Goal: Entertainment & Leisure: Browse casually

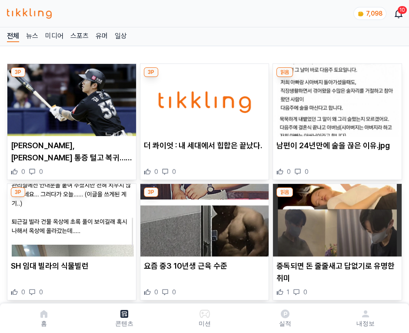
click at [336, 97] on img at bounding box center [337, 100] width 129 height 72
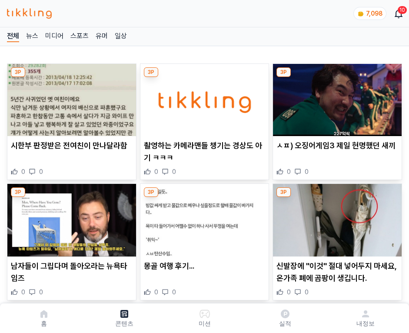
click at [336, 97] on img at bounding box center [337, 100] width 129 height 72
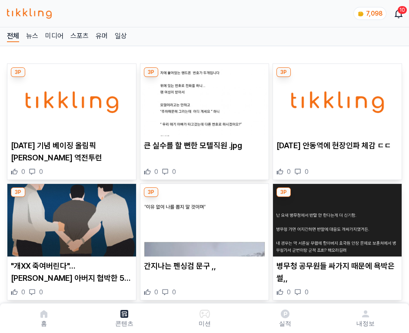
click at [336, 97] on img at bounding box center [337, 100] width 129 height 72
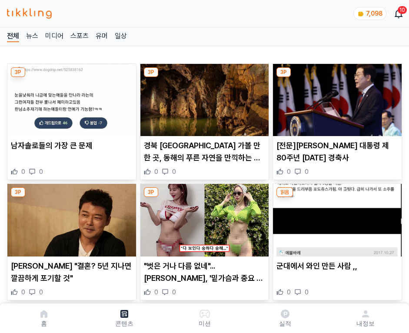
click at [336, 97] on img at bounding box center [337, 100] width 129 height 72
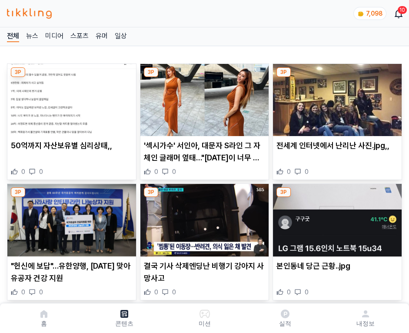
click at [336, 97] on img at bounding box center [337, 100] width 129 height 72
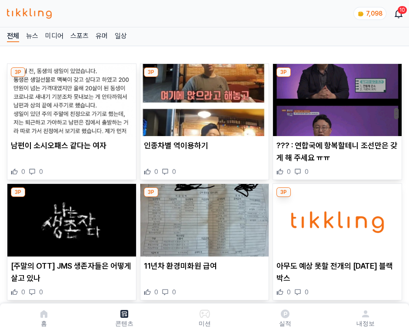
click at [336, 97] on img at bounding box center [337, 100] width 129 height 72
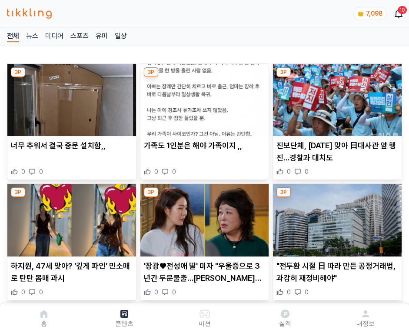
click at [336, 97] on img at bounding box center [337, 100] width 129 height 72
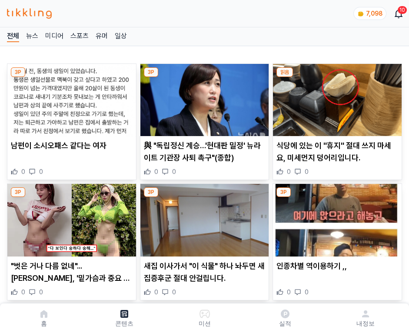
click at [336, 97] on img at bounding box center [337, 100] width 129 height 72
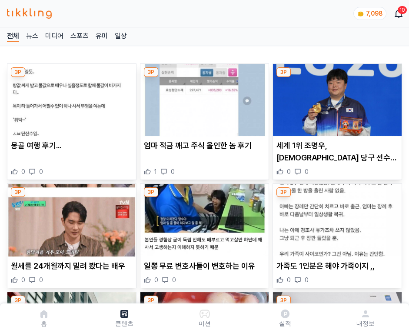
click at [336, 97] on img at bounding box center [337, 100] width 129 height 72
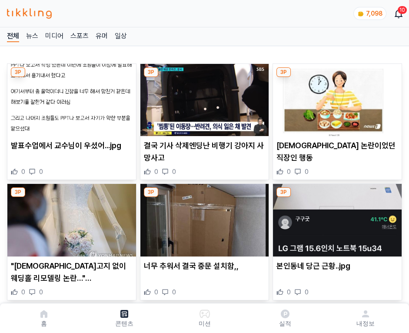
click at [336, 97] on img at bounding box center [337, 100] width 129 height 72
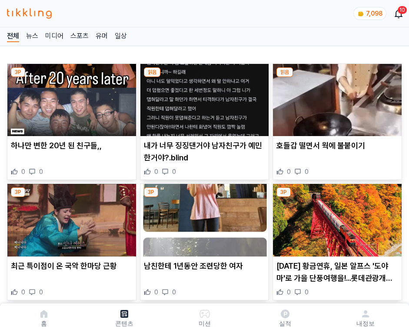
click at [336, 97] on img at bounding box center [337, 100] width 129 height 72
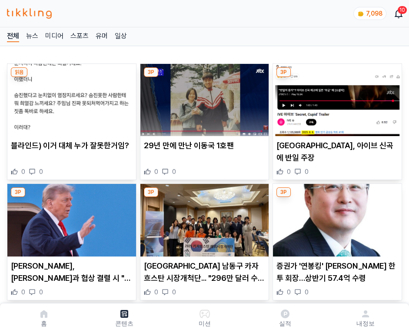
click at [336, 97] on img at bounding box center [337, 100] width 129 height 72
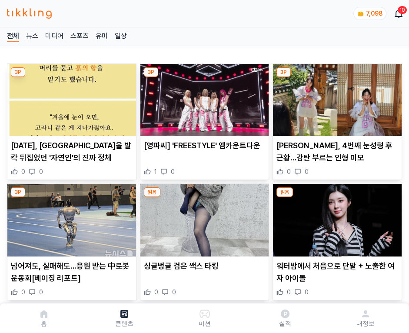
click at [336, 97] on img at bounding box center [337, 100] width 129 height 72
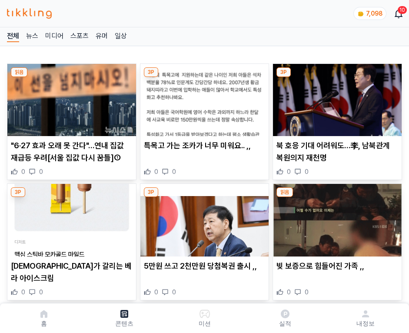
click at [336, 97] on img at bounding box center [337, 100] width 129 height 72
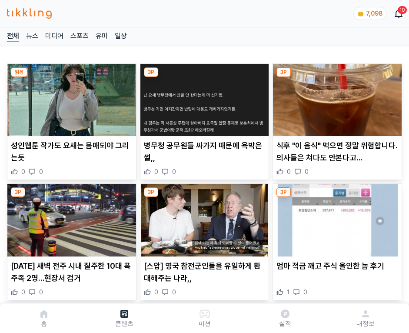
click at [336, 97] on img at bounding box center [337, 100] width 129 height 72
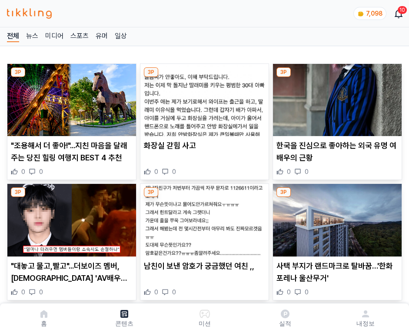
click at [336, 97] on img at bounding box center [337, 100] width 129 height 72
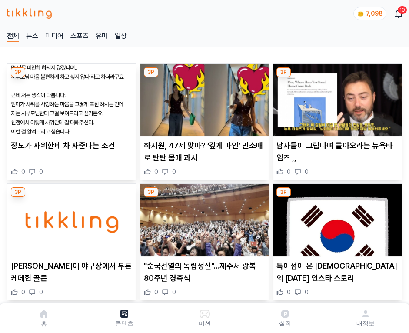
click at [336, 97] on img at bounding box center [337, 100] width 129 height 72
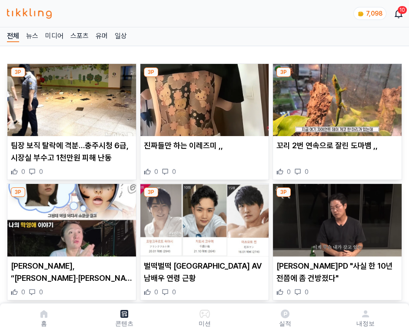
click at [336, 97] on img at bounding box center [337, 100] width 129 height 72
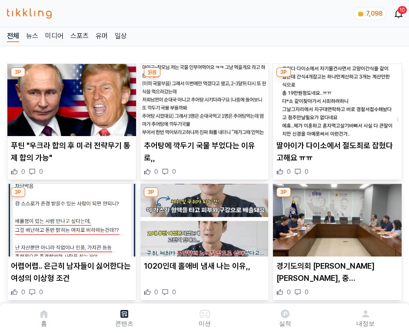
click at [336, 97] on img at bounding box center [337, 100] width 129 height 72
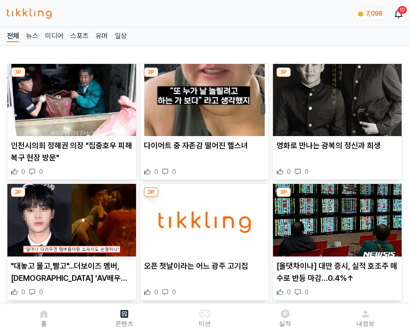
click at [336, 97] on img at bounding box center [337, 100] width 129 height 72
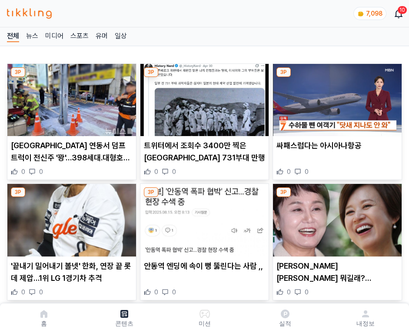
click at [336, 97] on img at bounding box center [337, 100] width 129 height 72
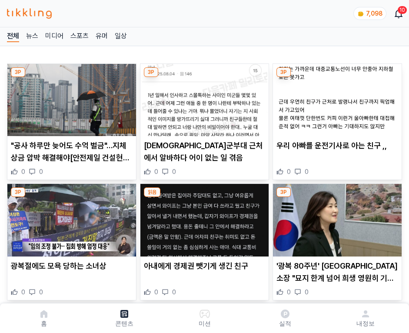
click at [336, 97] on img at bounding box center [337, 100] width 129 height 72
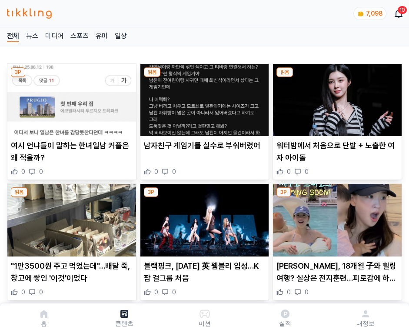
click at [336, 97] on img at bounding box center [337, 100] width 129 height 72
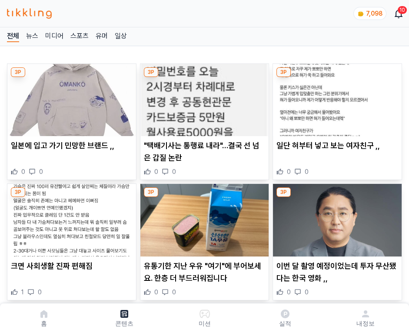
click at [336, 97] on img at bounding box center [337, 100] width 129 height 72
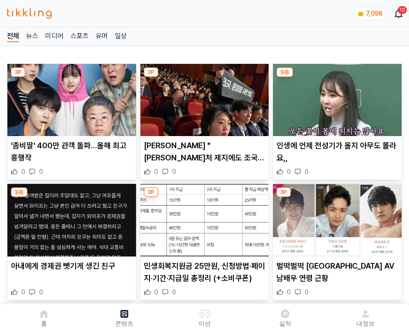
click at [336, 97] on img at bounding box center [337, 100] width 129 height 72
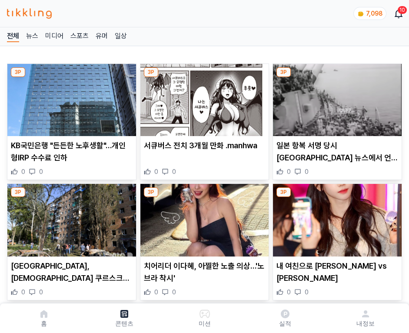
click at [336, 97] on img at bounding box center [337, 100] width 129 height 72
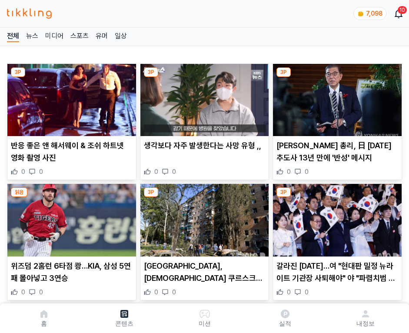
click at [336, 97] on img at bounding box center [337, 100] width 129 height 72
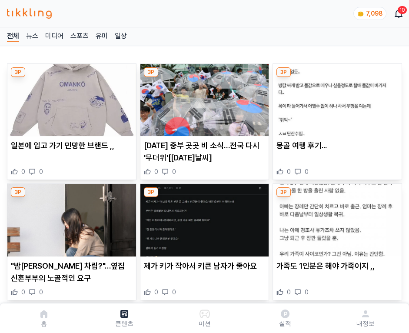
click at [336, 97] on img at bounding box center [337, 100] width 129 height 72
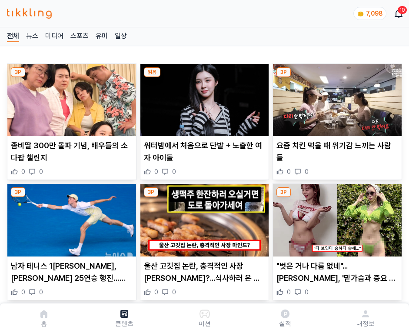
click at [336, 97] on img at bounding box center [337, 100] width 129 height 72
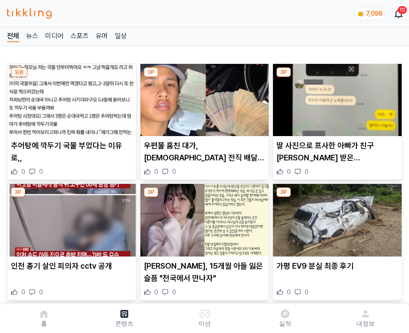
click at [336, 97] on img at bounding box center [337, 100] width 129 height 72
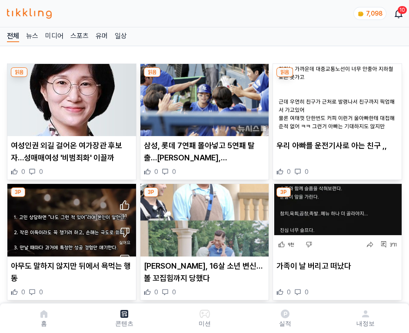
click at [336, 97] on img at bounding box center [337, 100] width 129 height 72
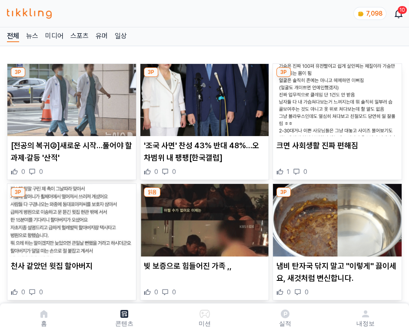
click at [336, 97] on img at bounding box center [337, 100] width 129 height 72
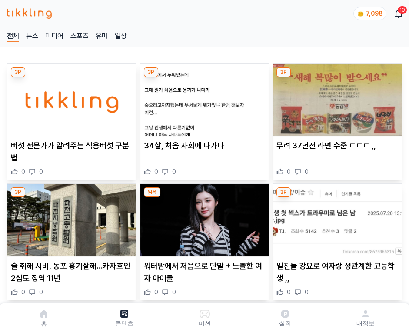
click at [336, 97] on img at bounding box center [337, 100] width 129 height 72
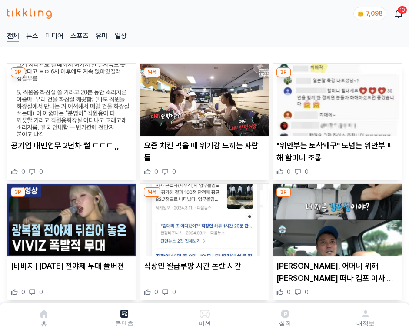
click at [336, 97] on img at bounding box center [337, 100] width 129 height 72
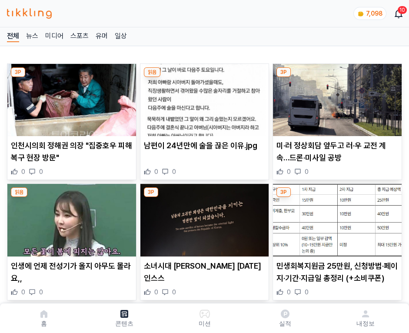
click at [336, 97] on img at bounding box center [337, 100] width 129 height 72
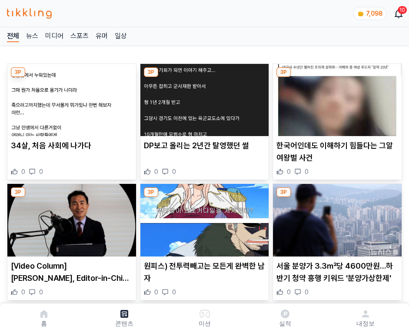
click at [336, 97] on img at bounding box center [337, 100] width 129 height 72
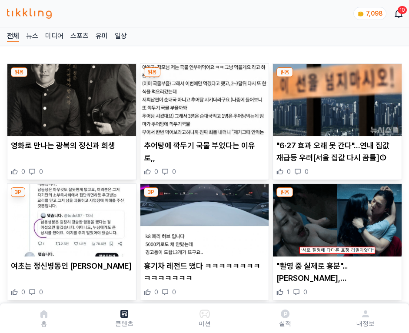
click at [336, 97] on img at bounding box center [337, 100] width 129 height 72
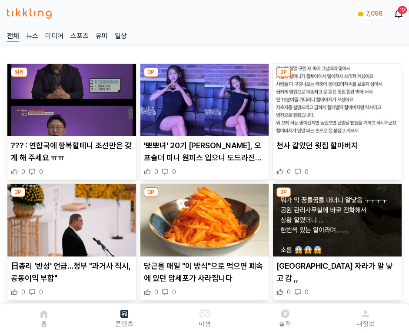
click at [336, 97] on img at bounding box center [337, 100] width 129 height 72
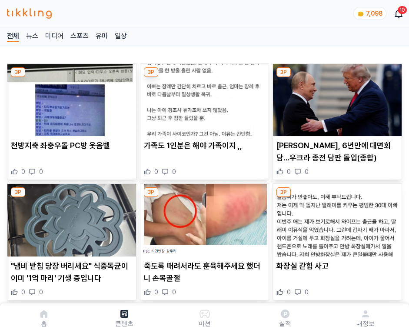
click at [336, 97] on img at bounding box center [337, 100] width 129 height 72
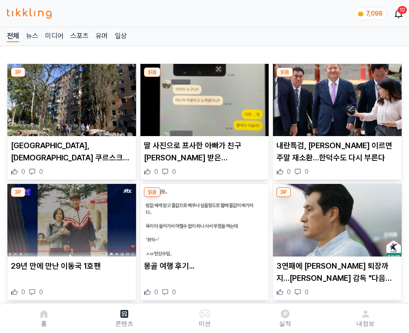
click at [336, 97] on img at bounding box center [337, 100] width 129 height 72
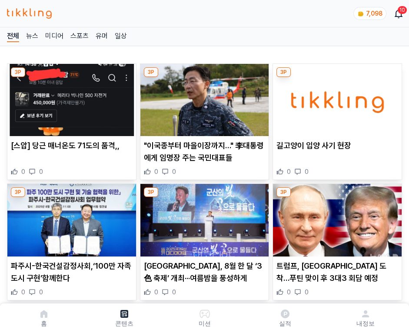
click at [336, 97] on img at bounding box center [337, 100] width 129 height 72
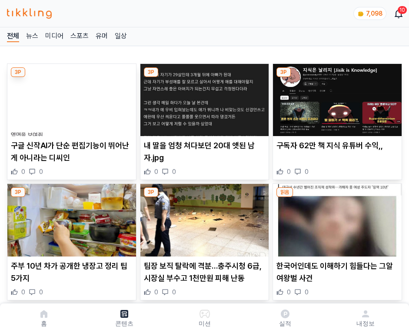
click at [336, 97] on img at bounding box center [337, 100] width 129 height 72
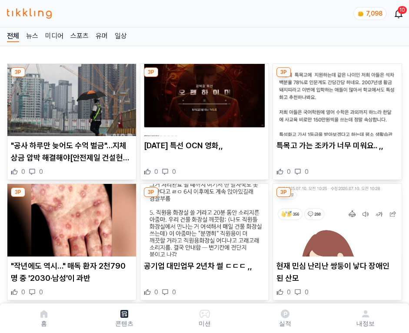
click at [336, 97] on img at bounding box center [337, 100] width 129 height 72
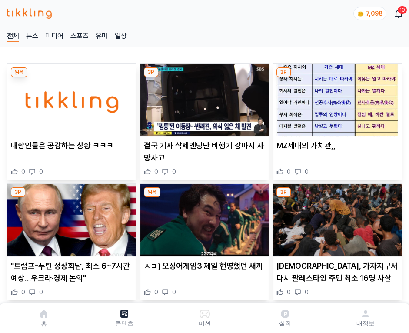
click at [336, 97] on img at bounding box center [337, 100] width 129 height 72
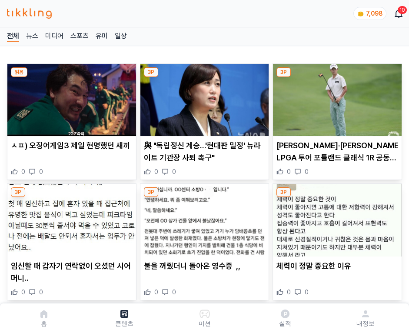
click at [336, 97] on img at bounding box center [337, 100] width 129 height 72
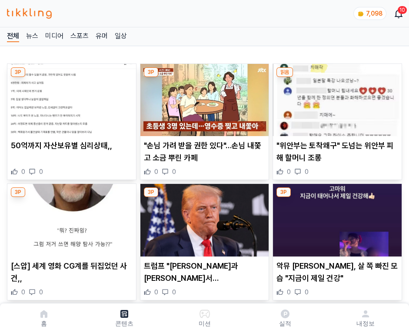
click at [336, 97] on img at bounding box center [337, 100] width 129 height 72
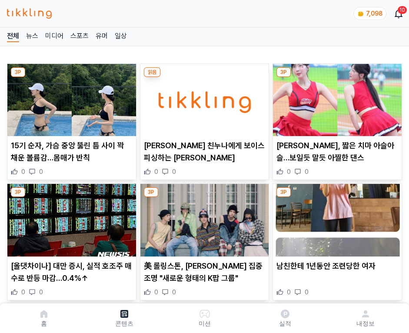
click at [336, 97] on img at bounding box center [337, 100] width 129 height 72
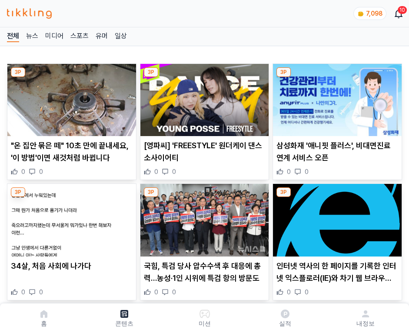
click at [336, 97] on img at bounding box center [337, 100] width 129 height 72
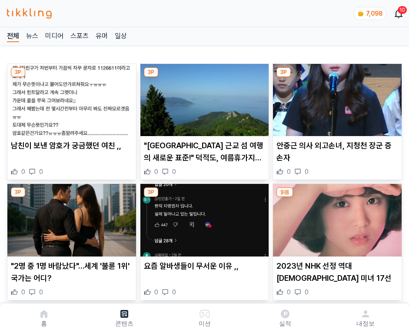
click at [336, 97] on img at bounding box center [337, 100] width 129 height 72
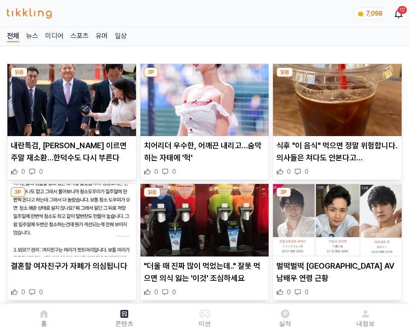
click at [336, 97] on img at bounding box center [337, 100] width 129 height 72
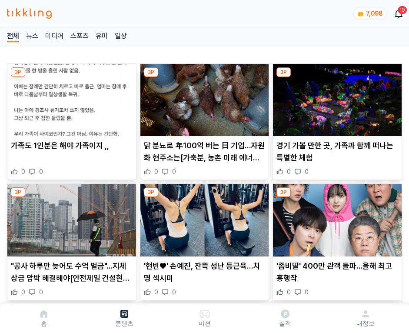
click at [336, 97] on img at bounding box center [337, 100] width 129 height 72
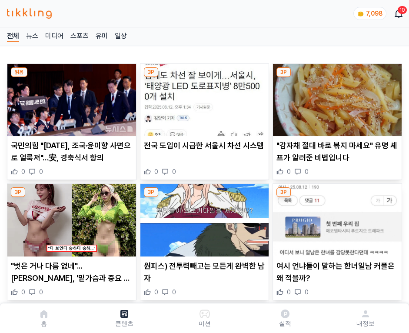
click at [336, 97] on img at bounding box center [337, 100] width 129 height 72
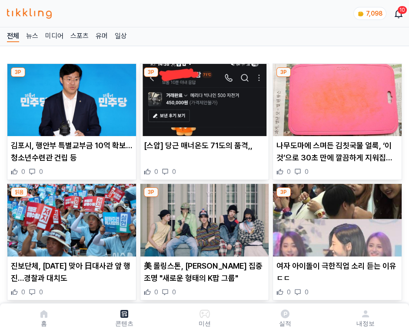
click at [336, 97] on img at bounding box center [337, 100] width 129 height 72
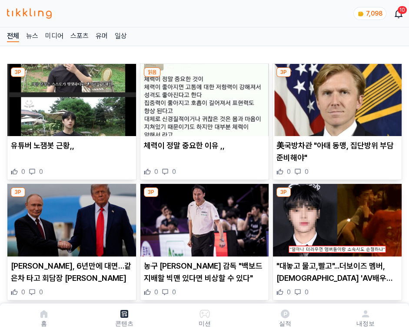
click at [336, 97] on img at bounding box center [337, 100] width 129 height 72
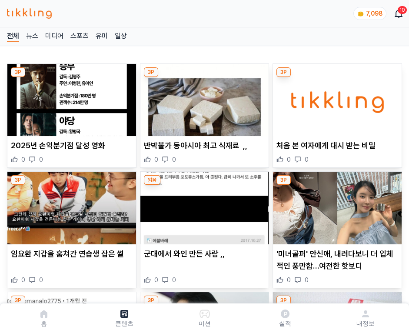
click at [336, 97] on img at bounding box center [337, 100] width 129 height 72
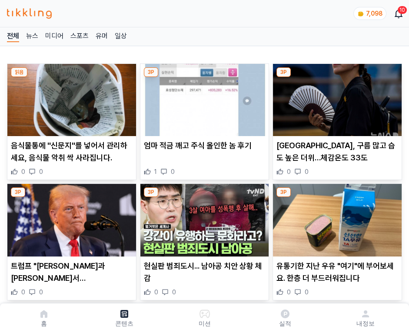
click at [336, 97] on img at bounding box center [337, 100] width 129 height 72
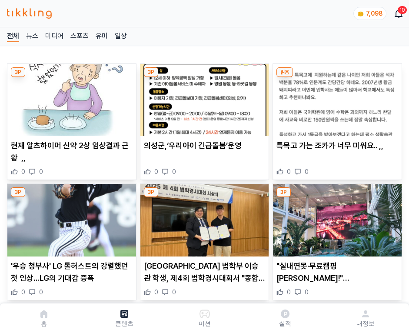
click at [336, 97] on img at bounding box center [337, 100] width 129 height 72
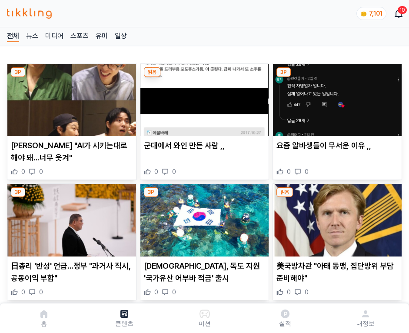
click at [336, 97] on img at bounding box center [337, 100] width 129 height 72
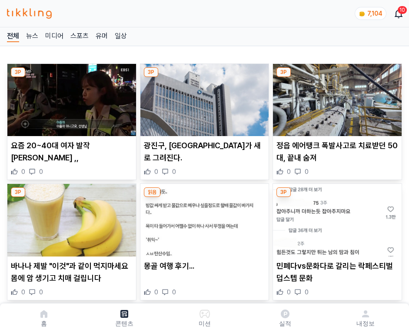
click at [336, 97] on img at bounding box center [337, 100] width 129 height 72
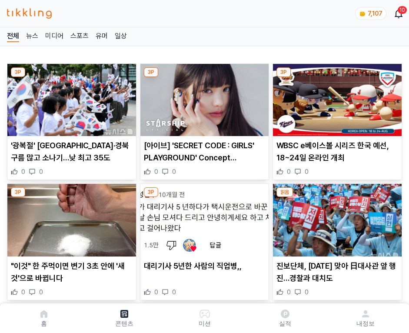
click at [336, 97] on img at bounding box center [337, 100] width 129 height 72
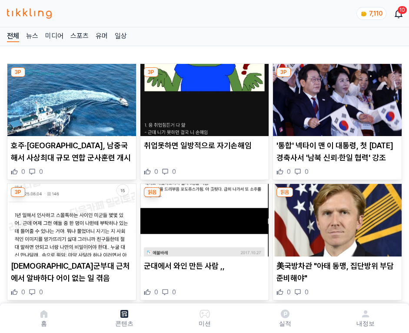
click at [336, 97] on img at bounding box center [337, 100] width 129 height 72
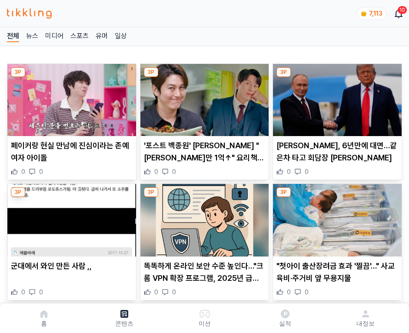
click at [336, 97] on img at bounding box center [337, 100] width 129 height 72
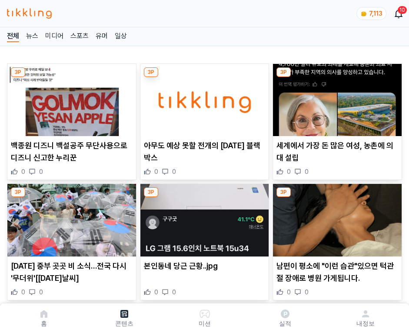
click at [336, 97] on img at bounding box center [337, 100] width 129 height 72
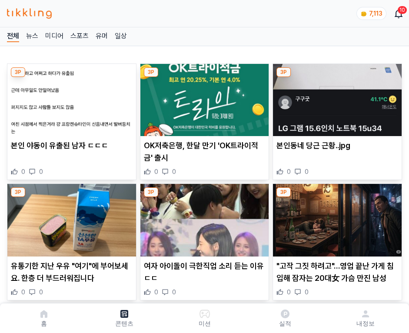
click at [336, 97] on img at bounding box center [337, 100] width 129 height 72
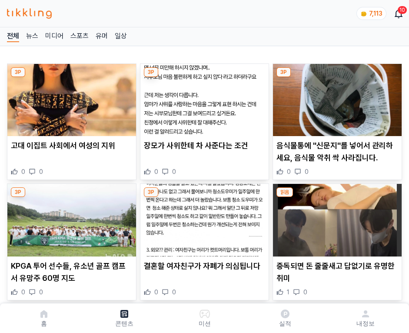
click at [336, 97] on img at bounding box center [337, 100] width 129 height 72
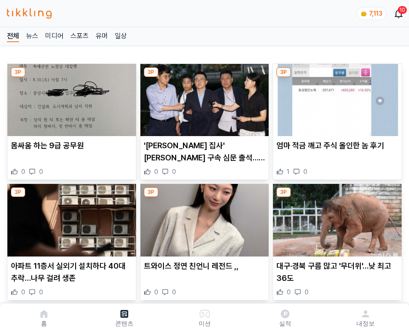
click at [336, 97] on img at bounding box center [337, 100] width 129 height 72
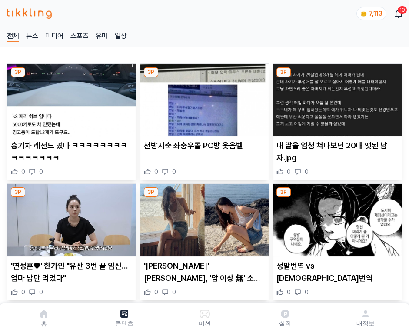
click at [336, 97] on img at bounding box center [337, 100] width 129 height 72
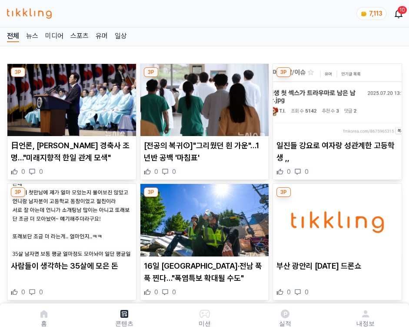
click at [336, 97] on img at bounding box center [337, 100] width 129 height 72
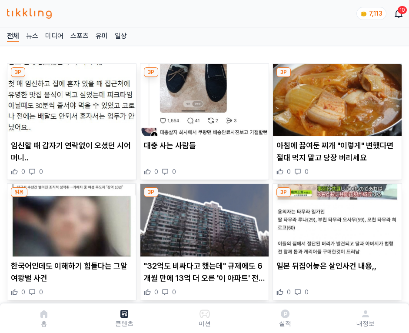
click at [336, 97] on img at bounding box center [337, 100] width 129 height 72
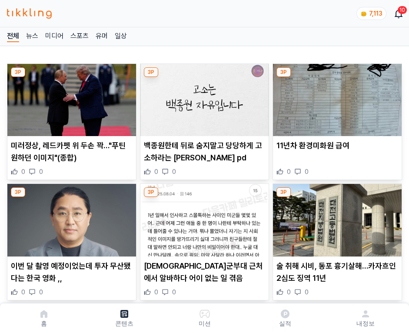
click at [336, 97] on img at bounding box center [337, 100] width 129 height 72
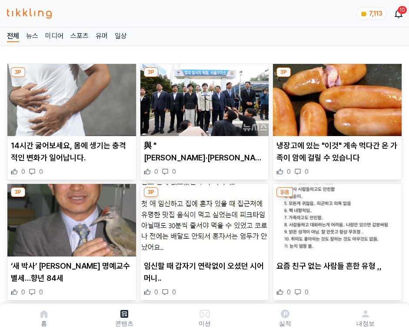
click at [336, 97] on img at bounding box center [337, 100] width 129 height 72
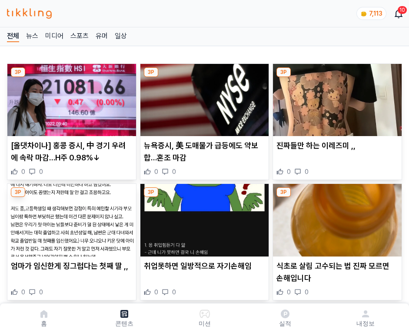
click at [336, 97] on img at bounding box center [337, 100] width 129 height 72
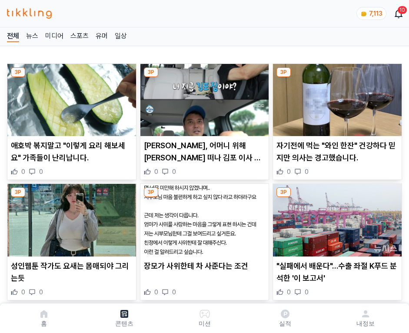
click at [336, 97] on img at bounding box center [337, 100] width 129 height 72
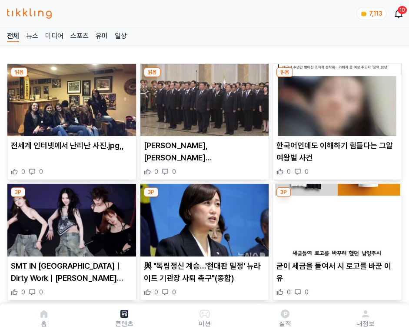
click at [336, 97] on img at bounding box center [337, 100] width 129 height 72
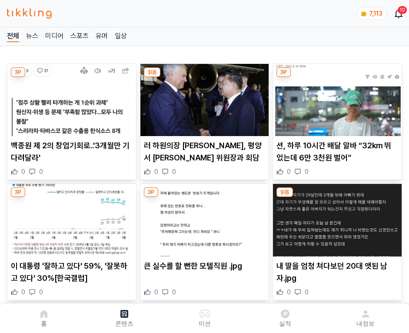
click at [336, 97] on img at bounding box center [337, 100] width 129 height 72
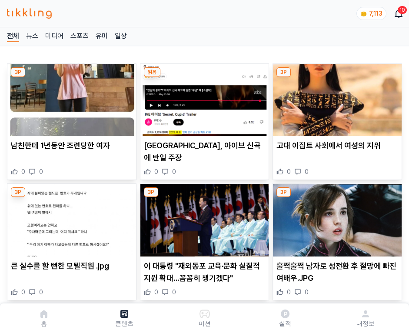
click at [336, 97] on img at bounding box center [337, 100] width 129 height 72
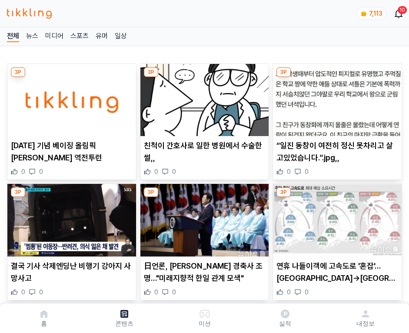
click at [336, 97] on img at bounding box center [337, 100] width 129 height 72
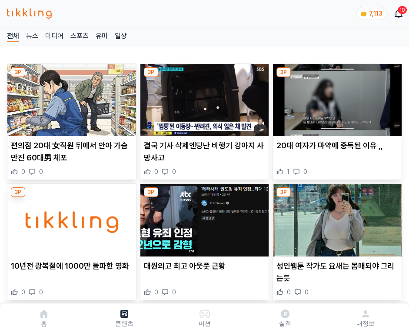
click at [336, 97] on img at bounding box center [337, 100] width 129 height 72
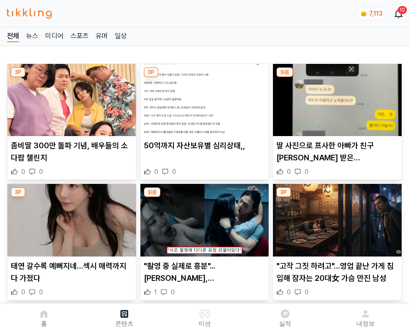
click at [336, 97] on img at bounding box center [337, 100] width 129 height 72
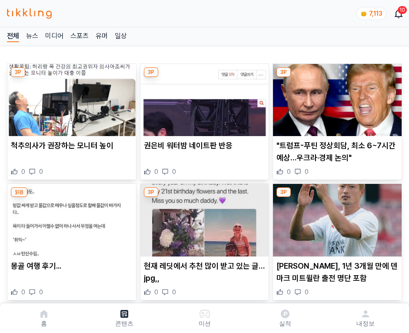
click at [336, 97] on img at bounding box center [337, 100] width 129 height 72
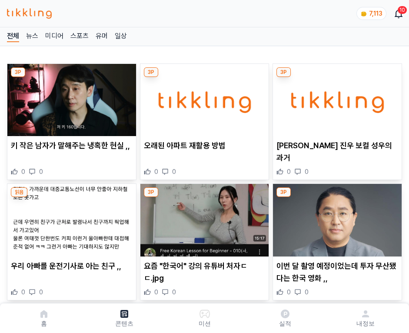
click at [336, 97] on img at bounding box center [337, 100] width 129 height 72
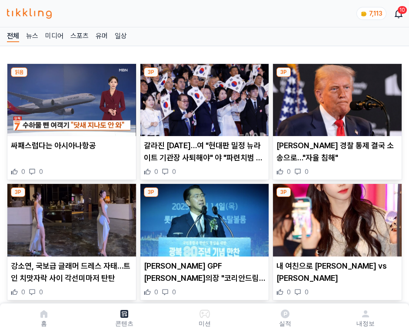
click at [336, 97] on img at bounding box center [337, 100] width 129 height 72
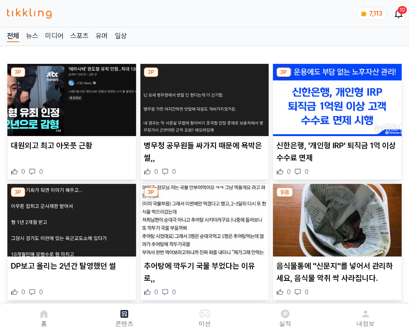
click at [336, 97] on img at bounding box center [337, 100] width 129 height 72
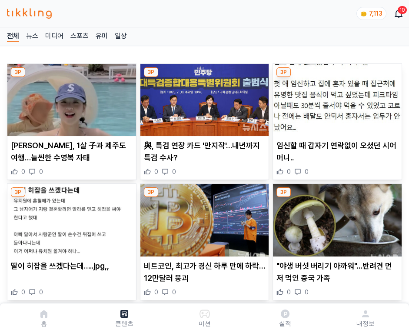
click at [336, 97] on img at bounding box center [337, 100] width 129 height 72
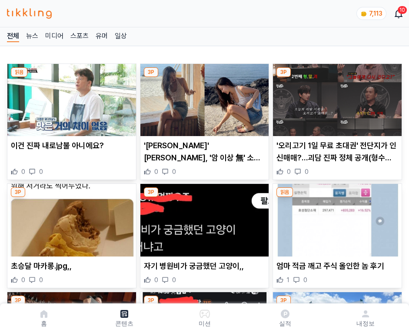
click at [336, 97] on img at bounding box center [337, 100] width 129 height 72
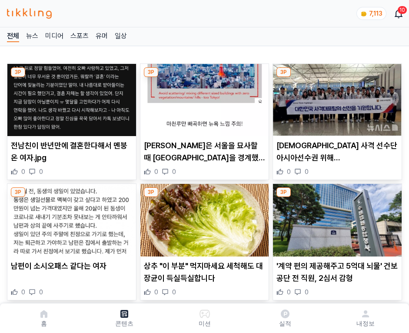
click at [336, 97] on img at bounding box center [337, 100] width 129 height 72
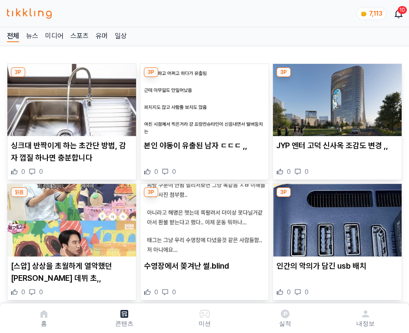
click at [336, 97] on img at bounding box center [337, 100] width 129 height 72
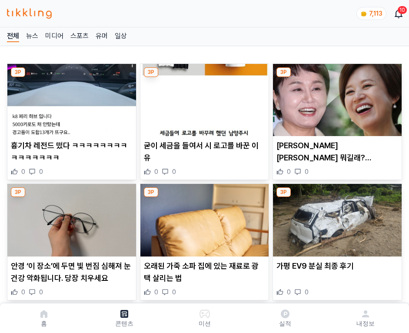
click at [336, 97] on img at bounding box center [337, 100] width 129 height 72
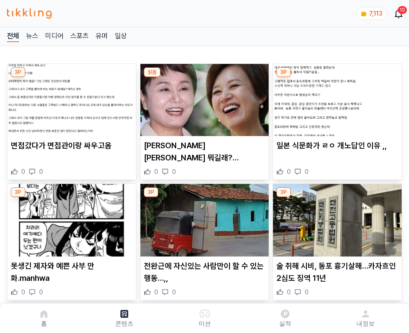
click at [336, 97] on img at bounding box center [337, 100] width 129 height 72
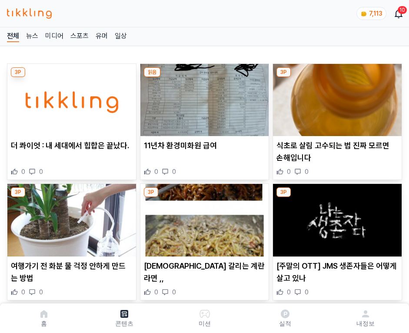
click at [336, 97] on img at bounding box center [337, 100] width 129 height 72
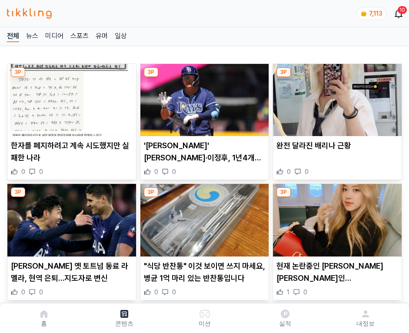
click at [336, 97] on img at bounding box center [337, 100] width 129 height 72
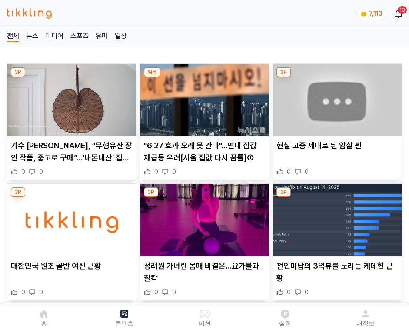
click at [336, 97] on img at bounding box center [337, 100] width 129 height 72
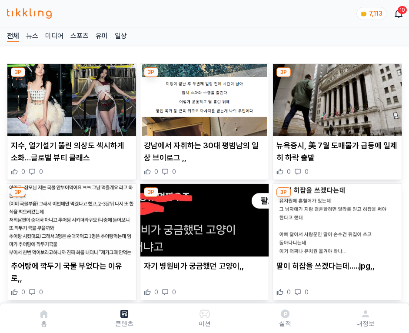
click at [336, 97] on img at bounding box center [337, 100] width 129 height 72
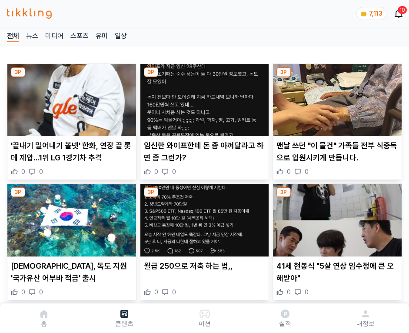
click at [336, 97] on img at bounding box center [337, 100] width 129 height 72
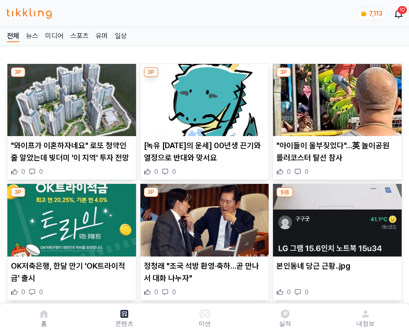
click at [336, 97] on img at bounding box center [337, 100] width 129 height 72
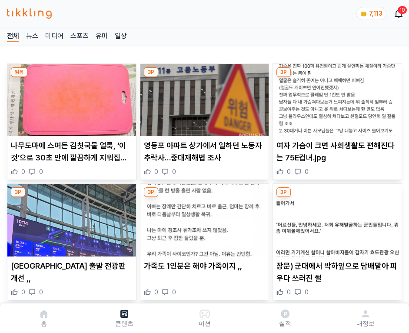
click at [336, 97] on img at bounding box center [337, 100] width 129 height 72
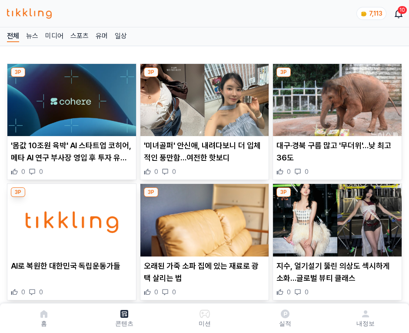
click at [336, 97] on img at bounding box center [337, 100] width 129 height 72
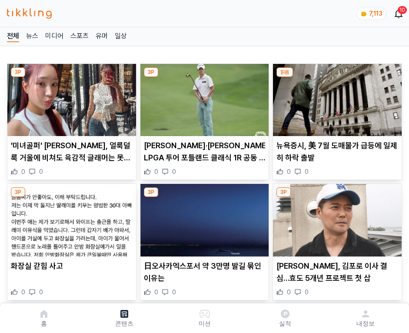
click at [336, 97] on img at bounding box center [337, 100] width 129 height 72
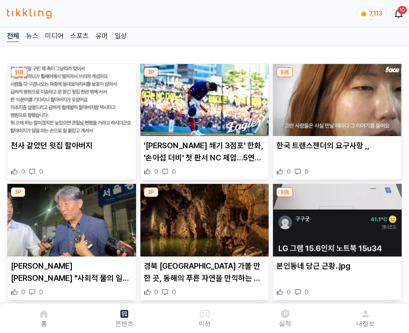
click at [336, 97] on img at bounding box center [337, 100] width 129 height 72
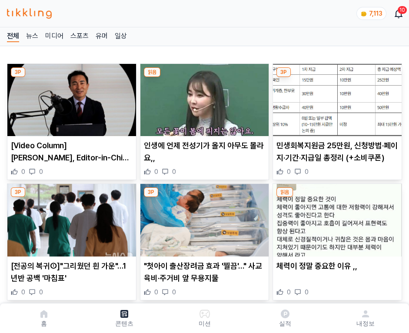
click at [336, 97] on img at bounding box center [337, 100] width 129 height 72
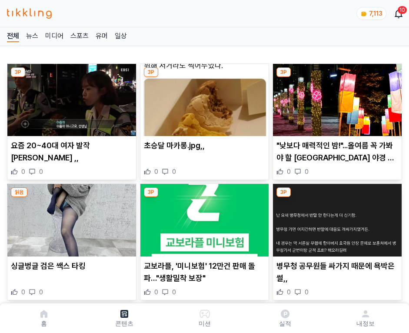
click at [336, 97] on img at bounding box center [337, 100] width 129 height 72
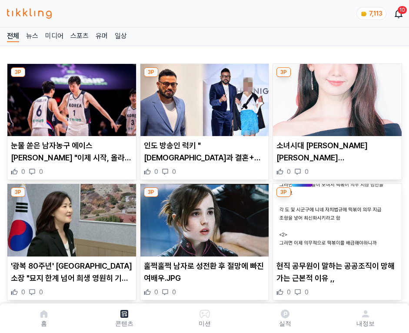
click at [336, 97] on img at bounding box center [337, 100] width 129 height 72
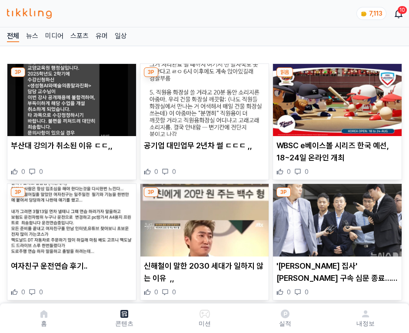
click at [336, 97] on img at bounding box center [337, 100] width 129 height 72
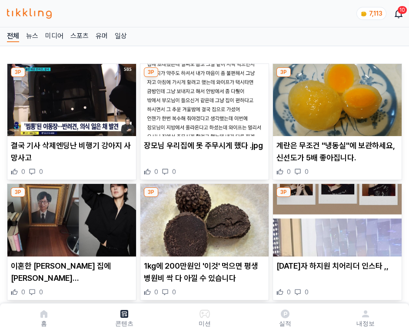
click at [336, 97] on img at bounding box center [337, 100] width 129 height 72
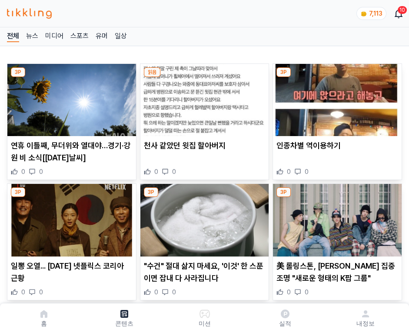
click at [336, 97] on img at bounding box center [337, 100] width 129 height 72
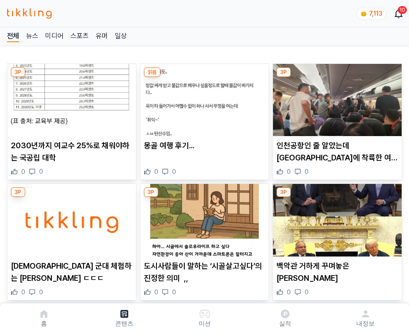
click at [336, 97] on img at bounding box center [337, 100] width 129 height 72
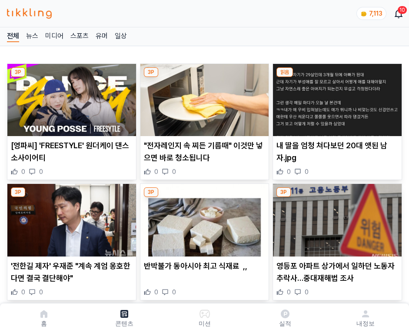
click at [336, 97] on img at bounding box center [337, 100] width 129 height 72
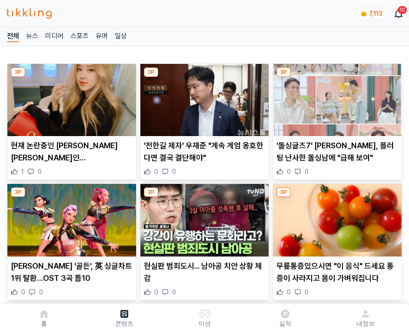
click at [336, 97] on img at bounding box center [337, 100] width 129 height 72
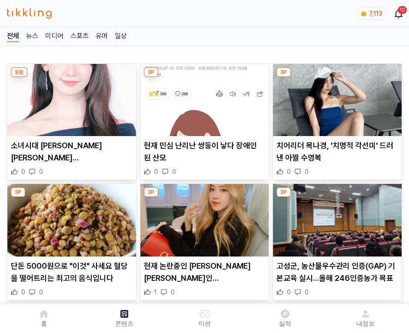
click at [336, 97] on img at bounding box center [337, 100] width 129 height 72
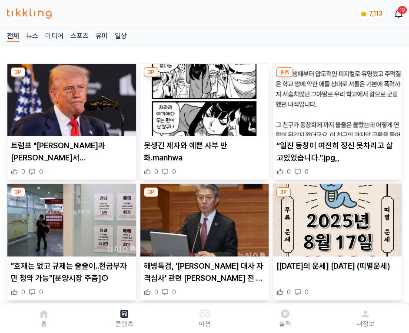
click at [336, 97] on img at bounding box center [337, 100] width 129 height 72
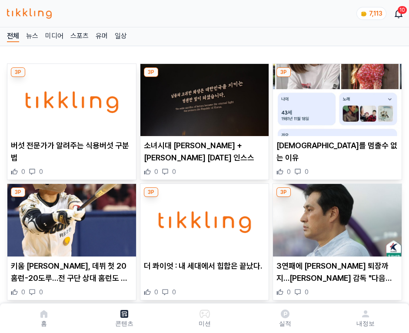
click at [336, 97] on img at bounding box center [337, 100] width 129 height 72
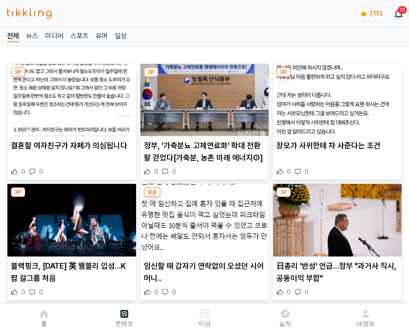
click at [336, 97] on img at bounding box center [337, 100] width 129 height 72
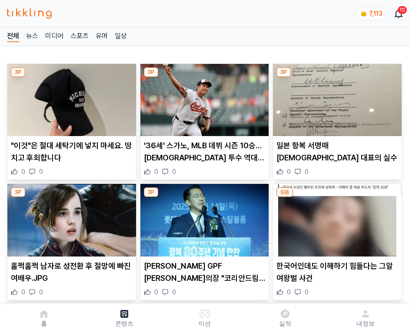
click at [336, 97] on img at bounding box center [337, 100] width 129 height 72
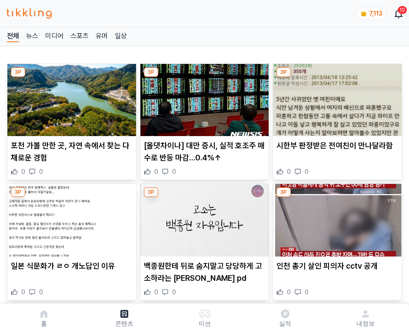
click at [336, 97] on img at bounding box center [337, 100] width 129 height 72
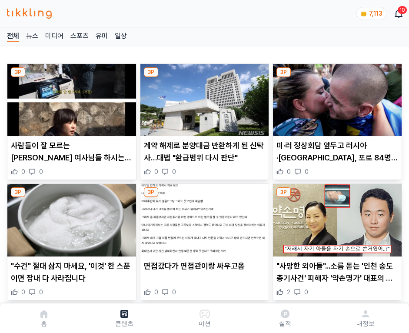
click at [336, 97] on img at bounding box center [337, 100] width 129 height 72
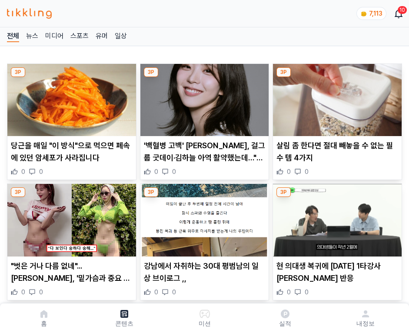
click at [336, 97] on img at bounding box center [337, 100] width 129 height 72
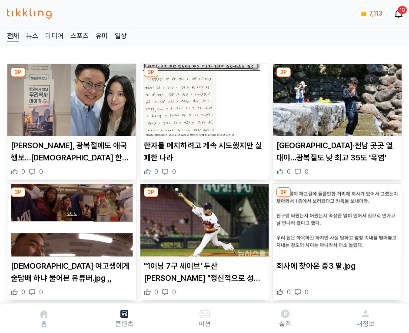
click at [336, 97] on img at bounding box center [337, 100] width 129 height 72
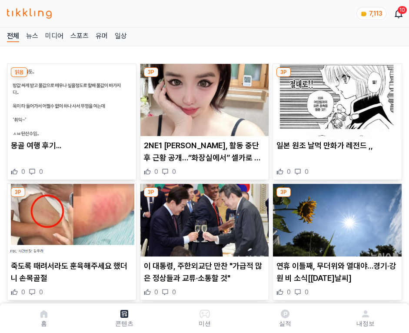
click at [336, 97] on img at bounding box center [337, 100] width 129 height 72
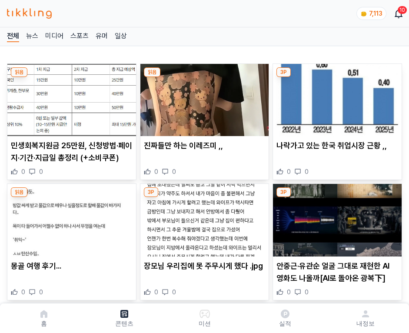
click at [336, 97] on img at bounding box center [337, 100] width 129 height 72
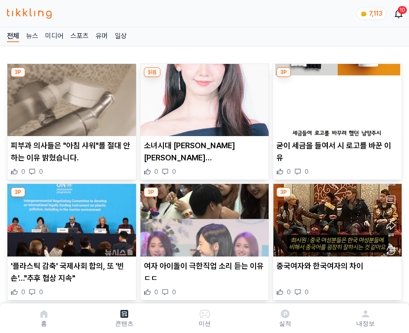
click at [336, 97] on img at bounding box center [337, 100] width 129 height 72
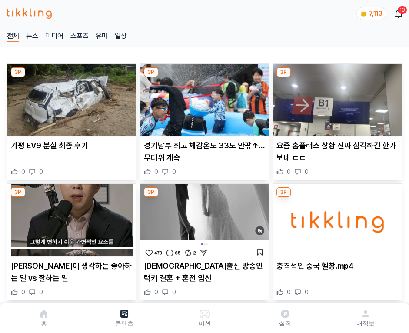
click at [336, 97] on img at bounding box center [337, 100] width 129 height 72
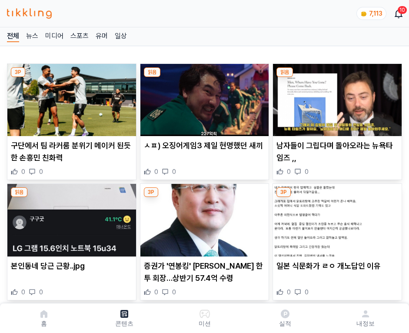
click at [336, 97] on img at bounding box center [337, 100] width 129 height 72
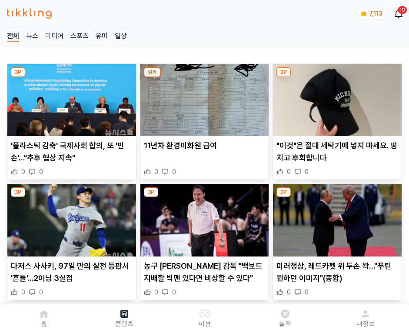
click at [336, 97] on img at bounding box center [337, 100] width 129 height 72
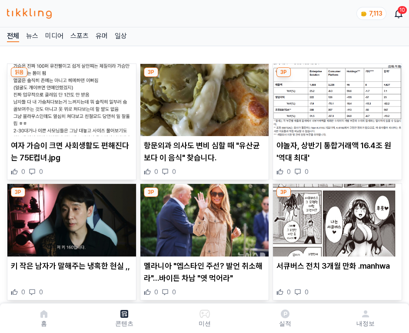
click at [336, 97] on img at bounding box center [337, 100] width 129 height 72
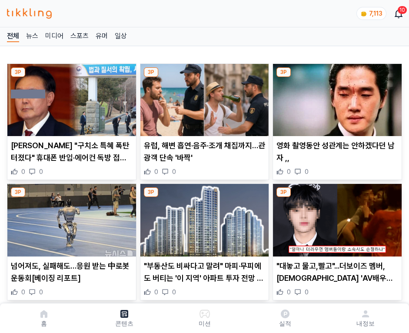
click at [336, 97] on img at bounding box center [337, 100] width 129 height 72
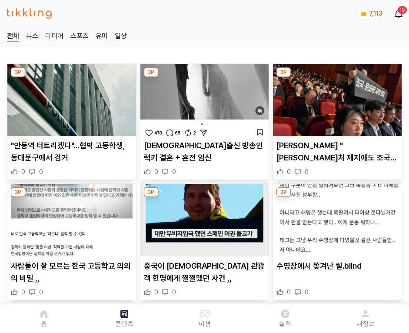
click at [336, 97] on img at bounding box center [337, 100] width 129 height 72
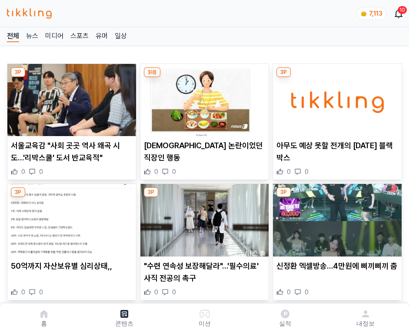
click at [336, 97] on img at bounding box center [337, 100] width 129 height 72
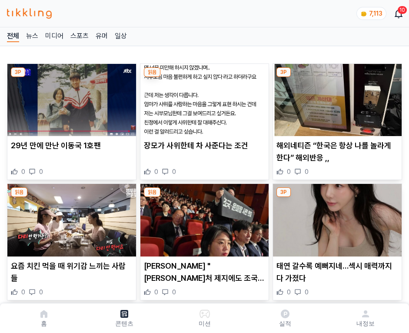
click at [336, 97] on img at bounding box center [337, 100] width 129 height 72
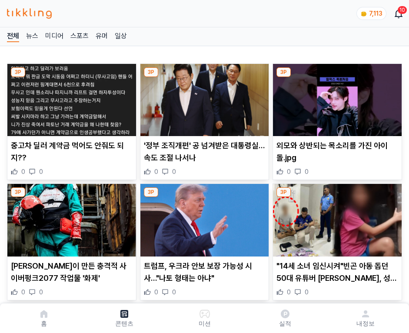
click at [336, 97] on img at bounding box center [337, 100] width 129 height 72
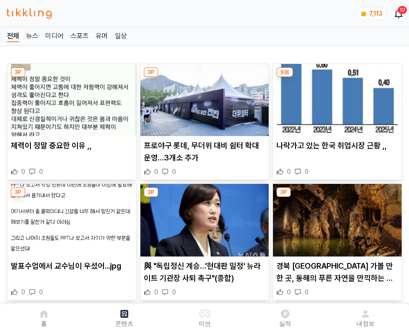
click at [336, 97] on img at bounding box center [337, 100] width 129 height 72
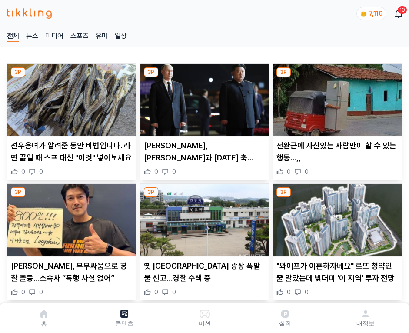
click at [336, 97] on img at bounding box center [337, 100] width 129 height 72
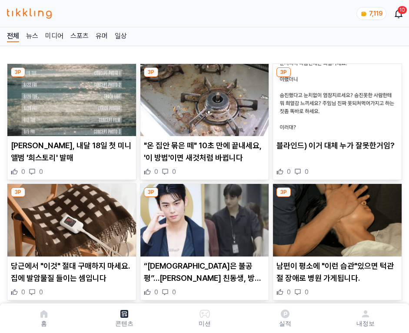
click at [336, 97] on img at bounding box center [337, 100] width 129 height 72
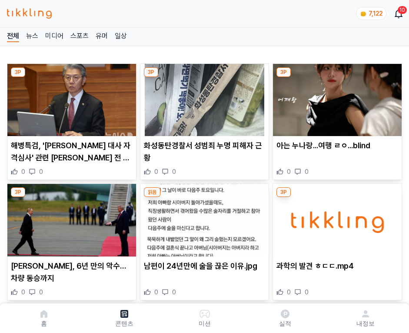
click at [336, 97] on img at bounding box center [337, 100] width 129 height 72
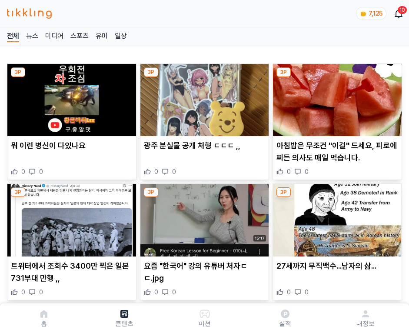
click at [336, 97] on img at bounding box center [337, 100] width 129 height 72
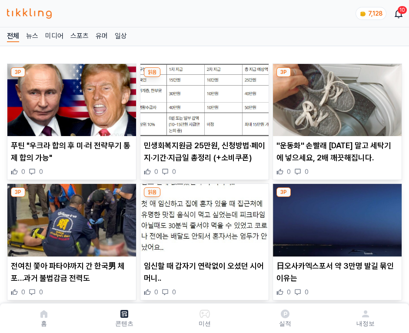
click at [336, 97] on img at bounding box center [337, 100] width 129 height 72
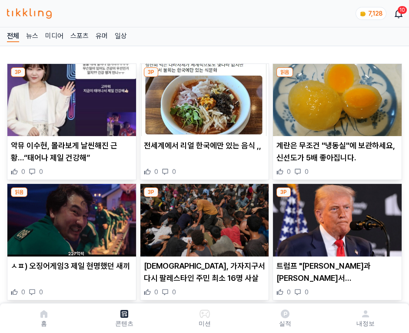
click at [336, 97] on img at bounding box center [337, 100] width 129 height 72
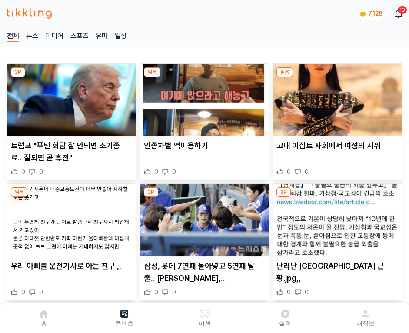
click at [336, 97] on img at bounding box center [337, 100] width 129 height 72
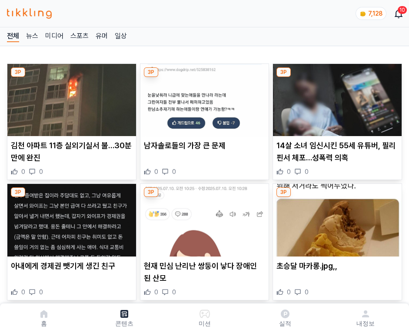
click at [336, 97] on img at bounding box center [337, 100] width 129 height 72
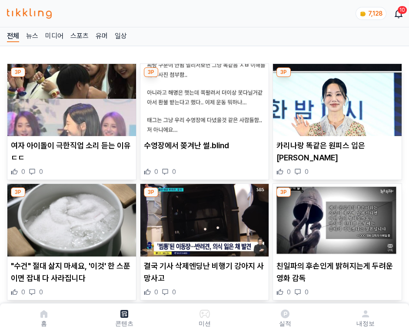
click at [336, 97] on img at bounding box center [337, 100] width 129 height 72
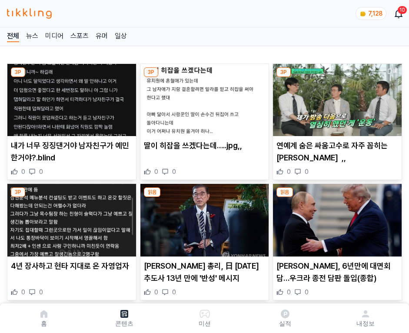
click at [336, 97] on img at bounding box center [337, 100] width 129 height 72
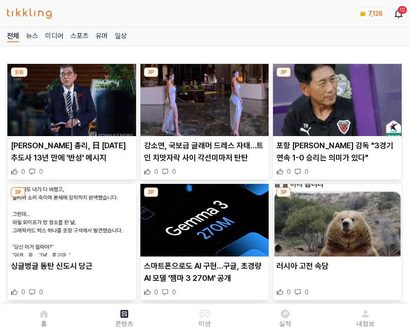
click at [336, 97] on img at bounding box center [337, 100] width 129 height 72
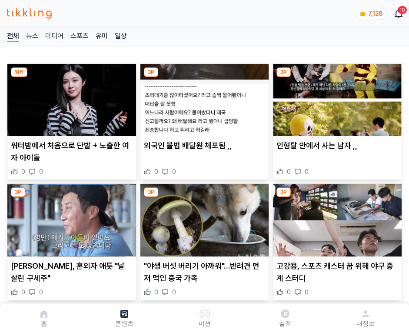
click at [336, 97] on img at bounding box center [337, 100] width 129 height 72
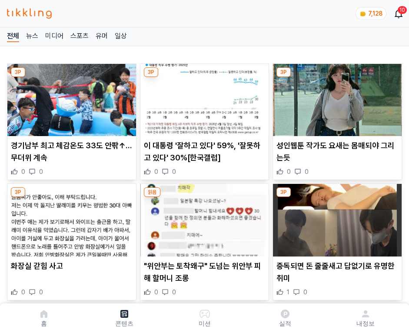
click at [336, 97] on img at bounding box center [337, 100] width 129 height 72
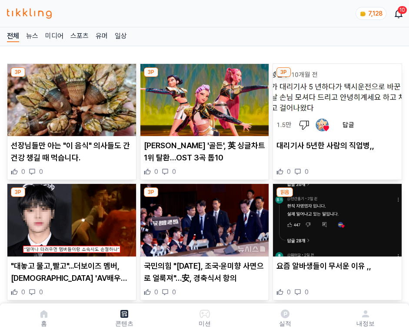
click at [336, 97] on img at bounding box center [337, 100] width 129 height 72
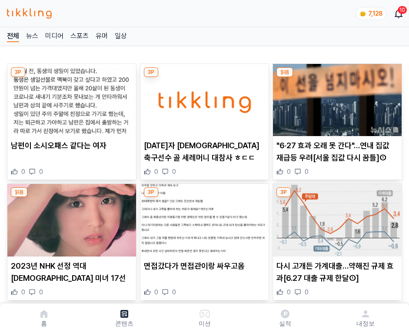
click at [336, 97] on img at bounding box center [337, 100] width 129 height 72
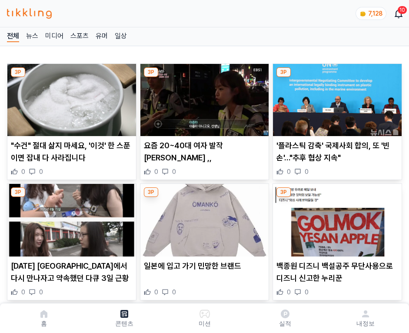
click at [336, 97] on img at bounding box center [337, 100] width 129 height 72
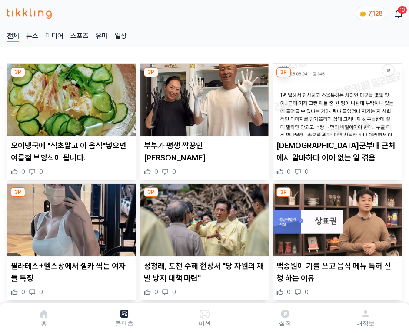
click at [336, 97] on img at bounding box center [337, 100] width 129 height 72
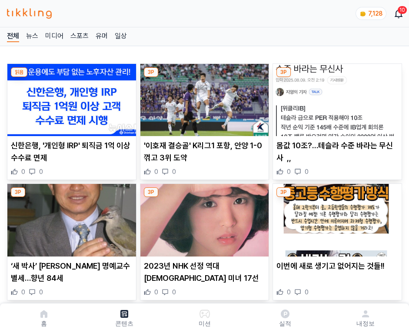
click at [336, 97] on img at bounding box center [337, 100] width 129 height 72
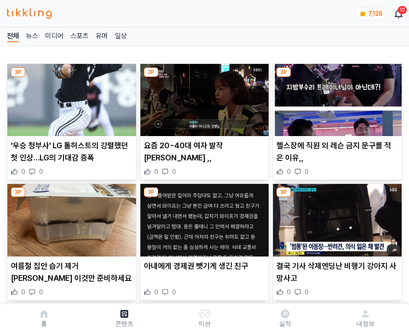
click at [336, 97] on img at bounding box center [337, 100] width 129 height 72
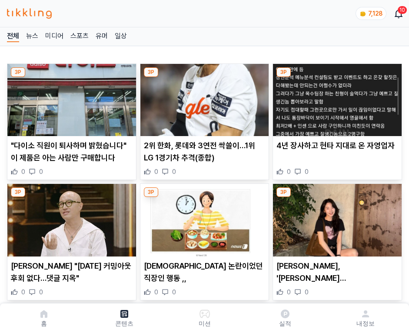
click at [336, 97] on img at bounding box center [337, 100] width 129 height 72
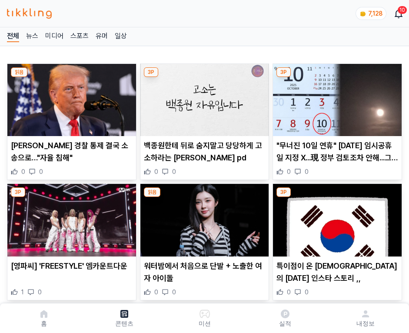
click at [336, 97] on img at bounding box center [337, 100] width 129 height 72
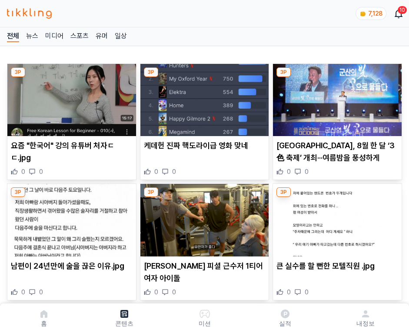
click at [336, 97] on img at bounding box center [337, 100] width 129 height 72
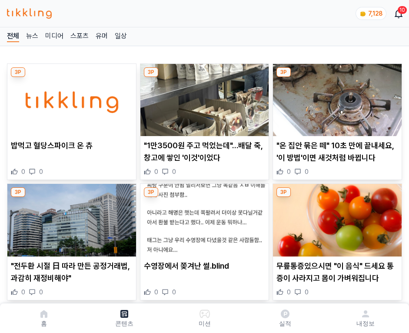
click at [336, 97] on img at bounding box center [337, 100] width 129 height 72
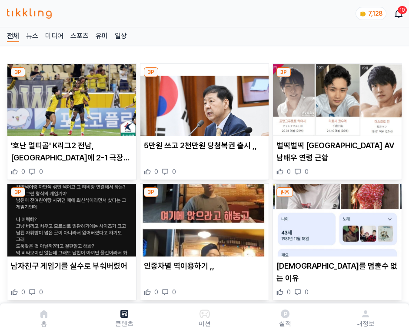
click at [336, 97] on img at bounding box center [337, 100] width 129 height 72
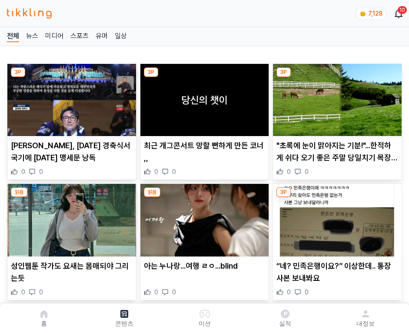
click at [336, 97] on img at bounding box center [337, 100] width 129 height 72
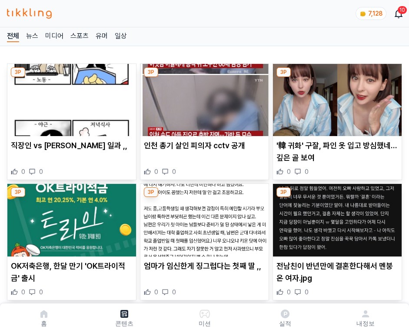
click at [336, 97] on img at bounding box center [337, 100] width 129 height 72
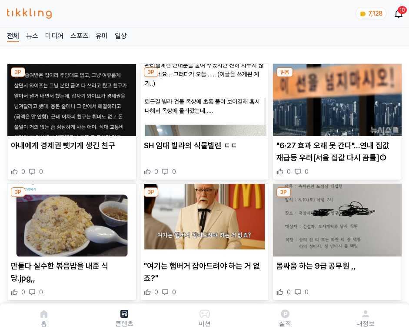
click at [336, 97] on img at bounding box center [337, 100] width 129 height 72
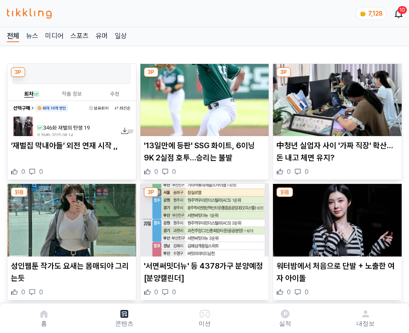
click at [336, 97] on img at bounding box center [337, 100] width 129 height 72
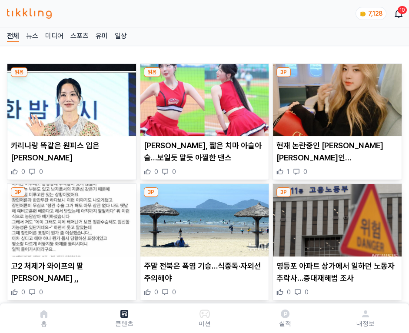
click at [336, 97] on img at bounding box center [337, 100] width 129 height 72
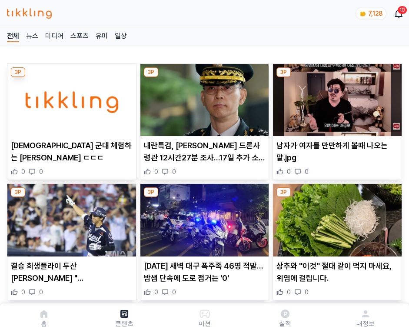
click at [336, 97] on img at bounding box center [337, 100] width 129 height 72
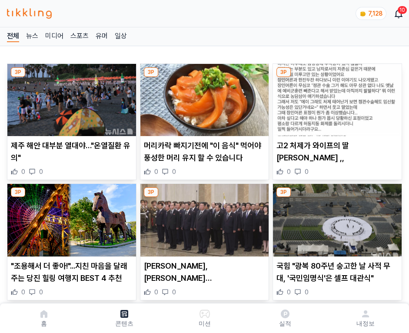
click at [336, 97] on img at bounding box center [337, 100] width 129 height 72
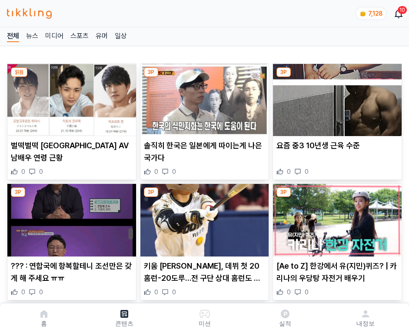
click at [336, 97] on img at bounding box center [337, 100] width 129 height 72
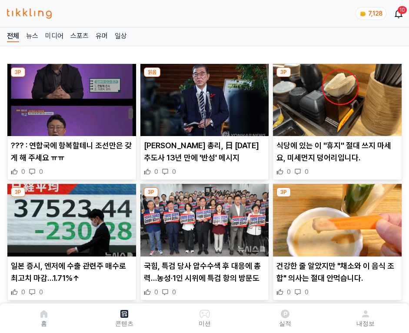
click at [336, 97] on img at bounding box center [337, 100] width 129 height 72
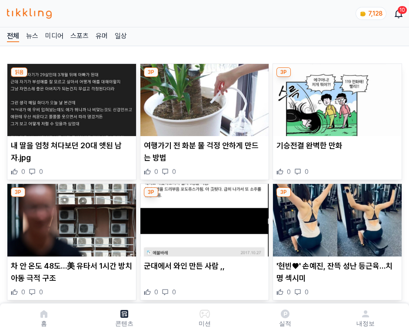
click at [336, 97] on img at bounding box center [337, 100] width 129 height 72
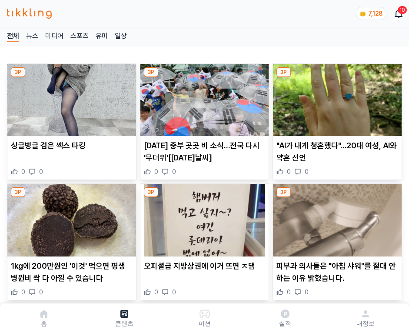
click at [336, 97] on img at bounding box center [337, 100] width 129 height 72
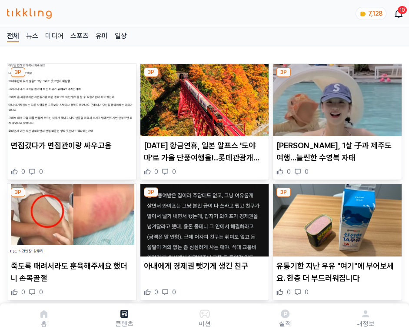
click at [336, 97] on img at bounding box center [337, 100] width 129 height 72
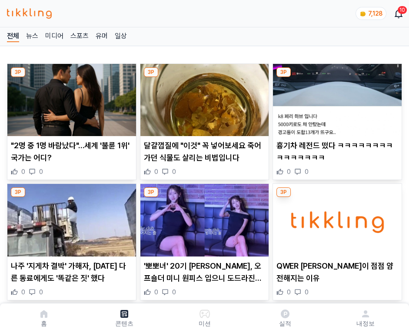
click at [336, 97] on img at bounding box center [337, 100] width 129 height 72
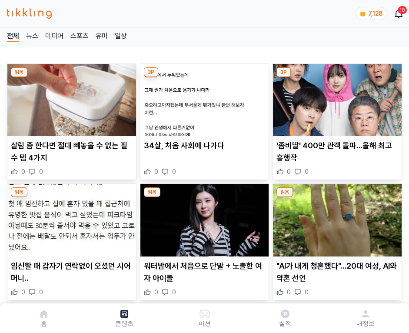
click at [336, 97] on img at bounding box center [337, 100] width 129 height 72
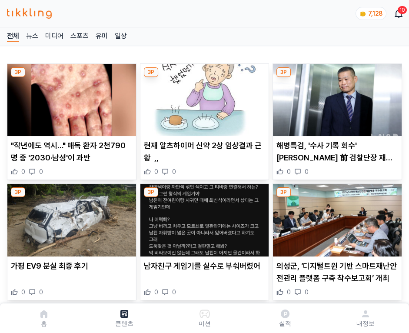
click at [336, 97] on img at bounding box center [337, 100] width 129 height 72
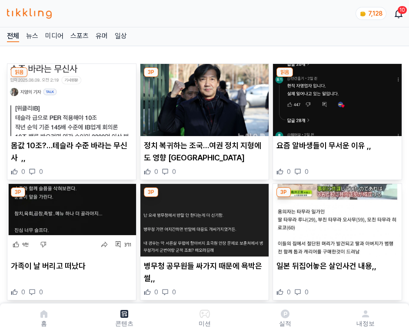
click at [336, 97] on img at bounding box center [337, 100] width 129 height 72
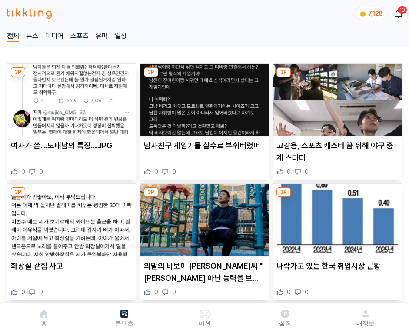
click at [336, 97] on img at bounding box center [337, 100] width 129 height 72
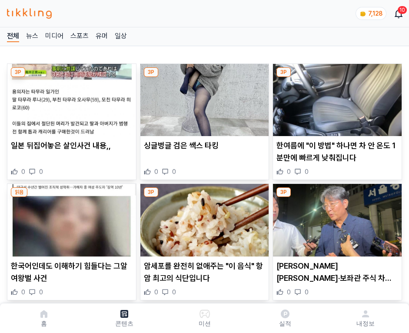
click at [336, 97] on img at bounding box center [337, 100] width 129 height 72
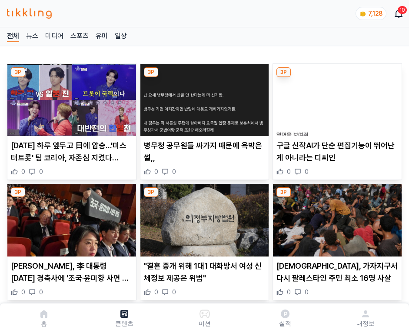
click at [336, 97] on img at bounding box center [337, 100] width 129 height 72
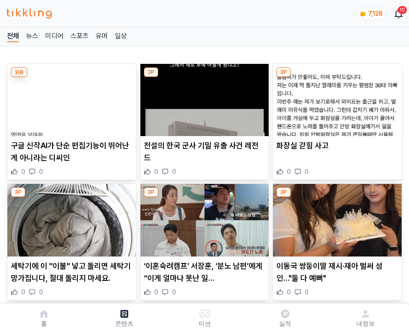
click at [336, 97] on img at bounding box center [337, 100] width 129 height 72
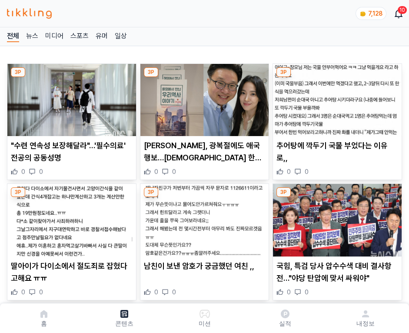
click at [336, 97] on img at bounding box center [337, 100] width 129 height 72
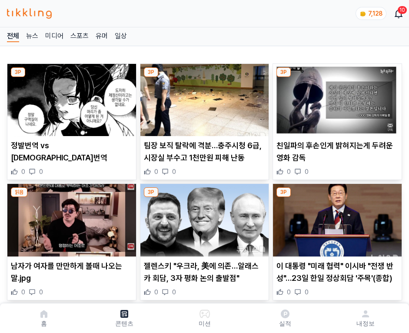
click at [336, 97] on img at bounding box center [337, 100] width 129 height 72
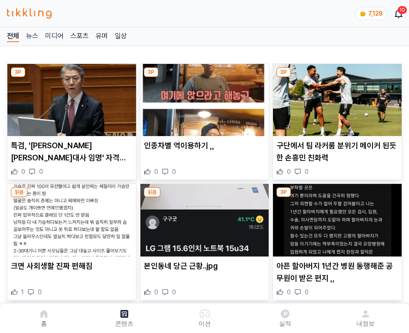
click at [336, 97] on img at bounding box center [337, 100] width 129 height 72
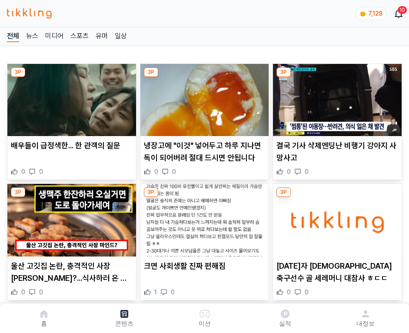
click at [336, 97] on img at bounding box center [337, 100] width 129 height 72
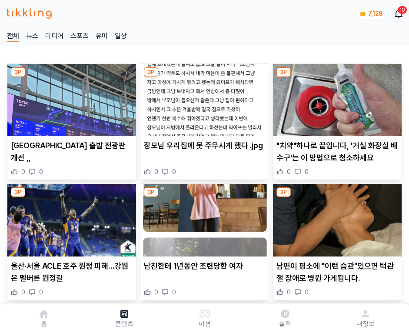
click at [336, 97] on img at bounding box center [337, 100] width 129 height 72
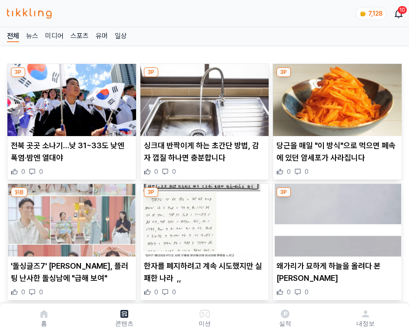
click at [336, 97] on img at bounding box center [337, 100] width 129 height 72
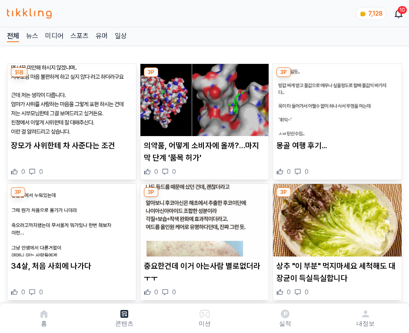
click at [336, 97] on img at bounding box center [337, 100] width 129 height 72
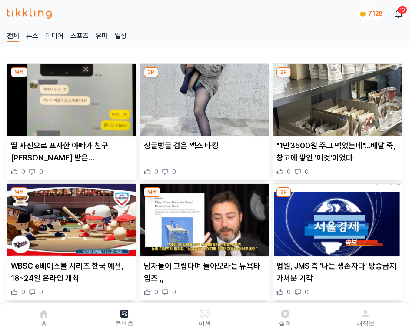
click at [336, 97] on img at bounding box center [337, 100] width 129 height 72
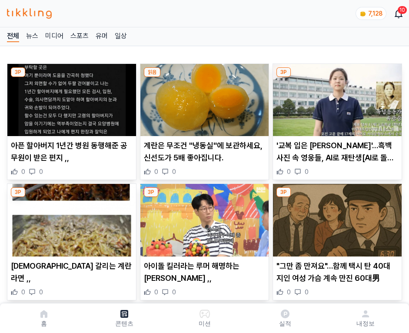
click at [336, 97] on img at bounding box center [337, 100] width 129 height 72
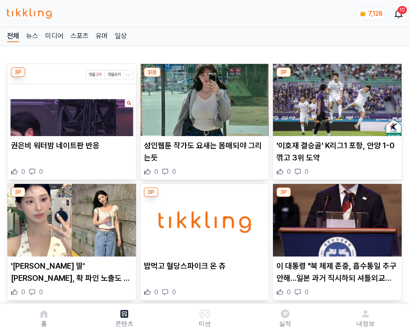
click at [336, 97] on img at bounding box center [337, 100] width 129 height 72
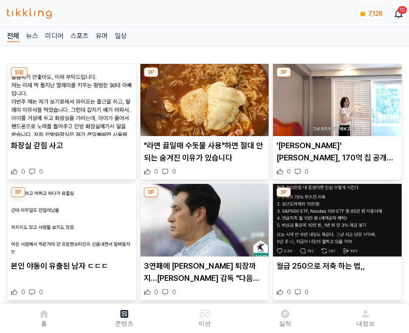
click at [336, 97] on img at bounding box center [337, 100] width 129 height 72
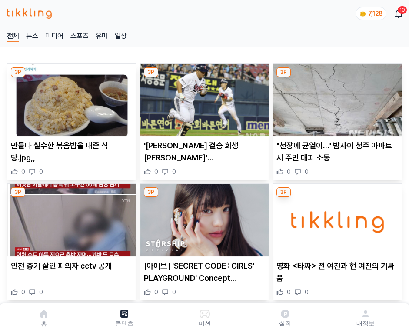
click at [336, 97] on img at bounding box center [337, 100] width 129 height 72
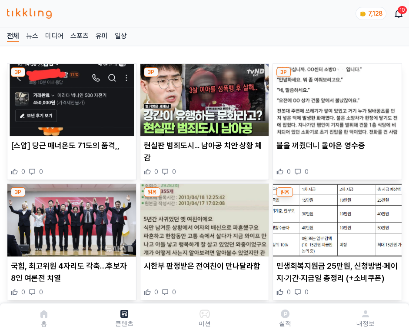
click at [336, 97] on img at bounding box center [337, 100] width 129 height 72
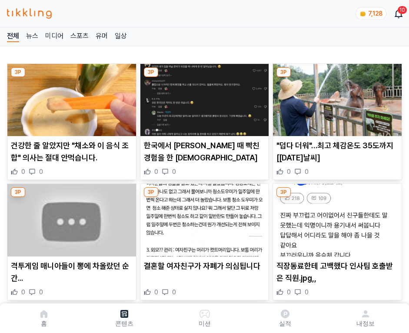
click at [336, 97] on img at bounding box center [337, 100] width 129 height 72
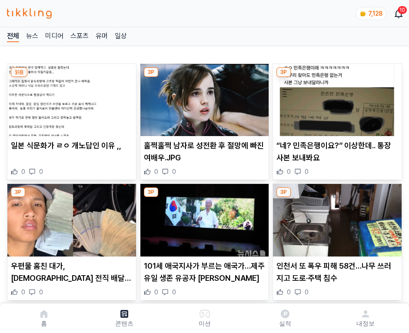
click at [336, 97] on img at bounding box center [337, 100] width 129 height 72
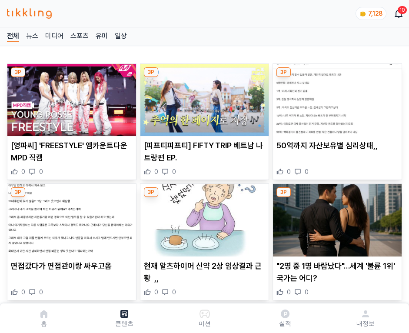
click at [336, 97] on img at bounding box center [337, 100] width 129 height 72
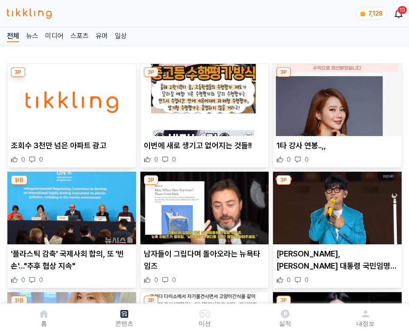
click at [336, 97] on img at bounding box center [337, 100] width 129 height 72
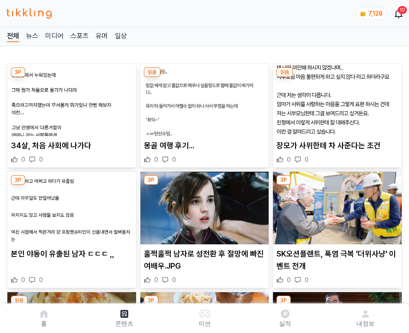
click at [336, 97] on img at bounding box center [337, 100] width 129 height 72
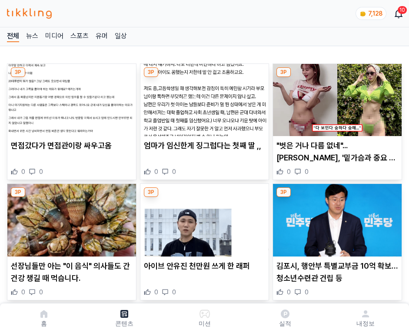
click at [336, 97] on img at bounding box center [337, 100] width 129 height 72
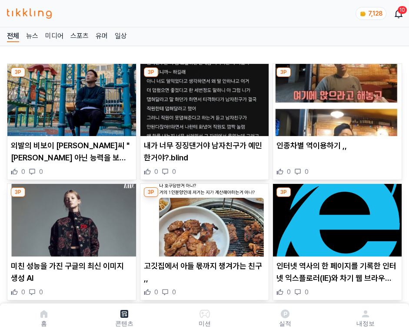
click at [336, 97] on img at bounding box center [337, 100] width 129 height 72
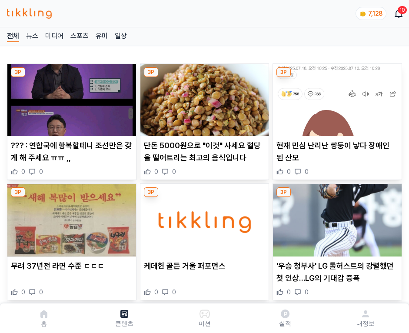
click at [336, 97] on img at bounding box center [337, 100] width 129 height 72
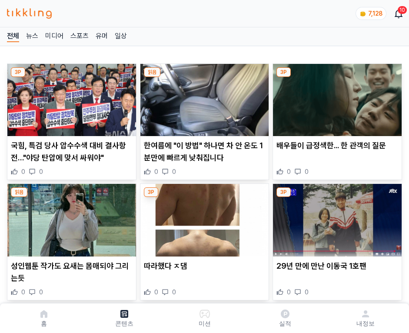
click at [336, 97] on img at bounding box center [337, 100] width 129 height 72
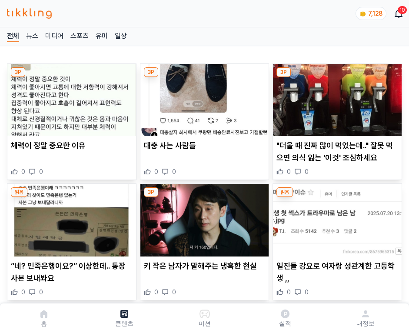
click at [336, 97] on img at bounding box center [337, 100] width 129 height 72
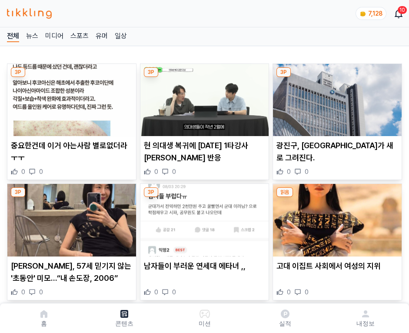
click at [336, 97] on img at bounding box center [337, 100] width 129 height 72
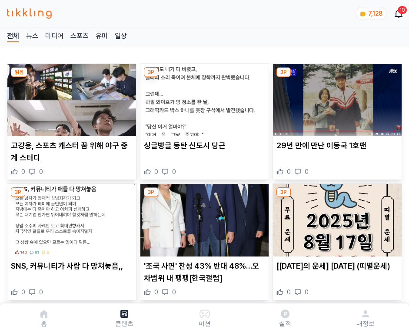
click at [336, 97] on img at bounding box center [337, 100] width 129 height 72
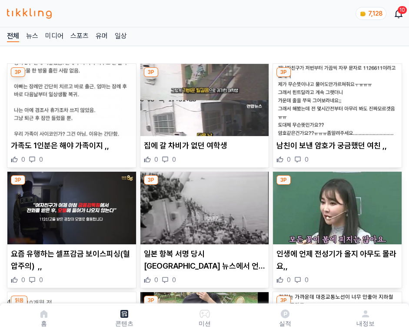
click at [336, 97] on img at bounding box center [337, 100] width 129 height 72
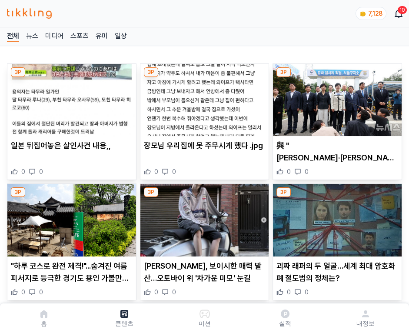
click at [336, 97] on img at bounding box center [337, 100] width 129 height 72
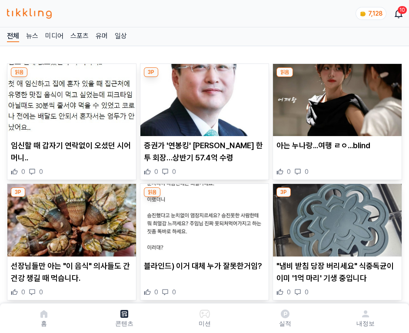
click at [336, 97] on img at bounding box center [337, 100] width 129 height 72
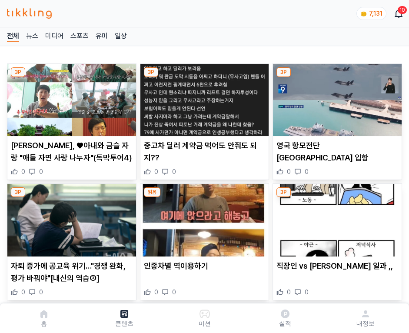
click at [336, 97] on img at bounding box center [337, 100] width 129 height 72
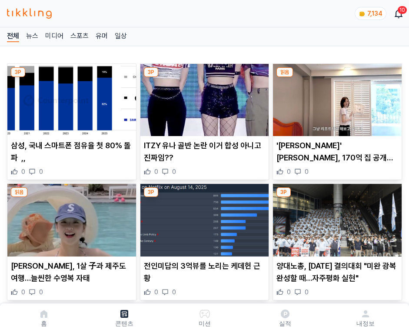
click at [336, 97] on img at bounding box center [337, 100] width 129 height 72
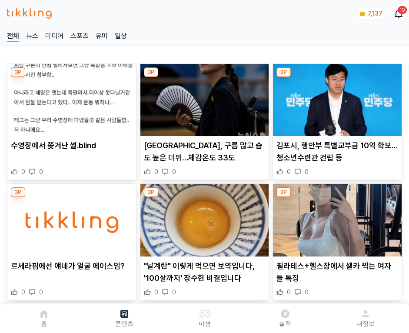
click at [336, 97] on img at bounding box center [337, 100] width 129 height 72
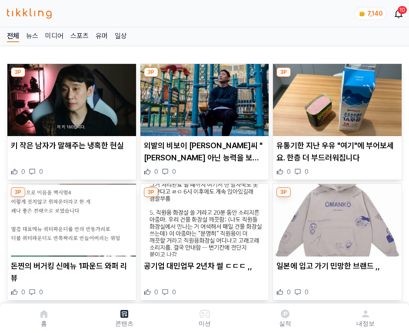
click at [336, 97] on img at bounding box center [337, 100] width 129 height 72
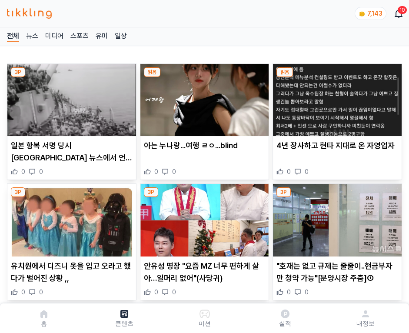
click at [336, 97] on img at bounding box center [337, 100] width 129 height 72
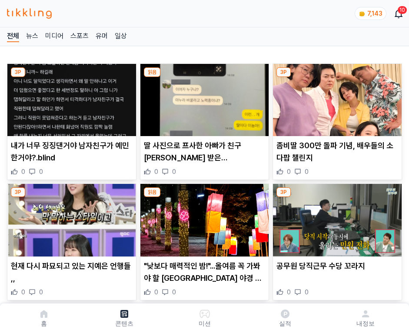
click at [336, 97] on img at bounding box center [337, 100] width 129 height 72
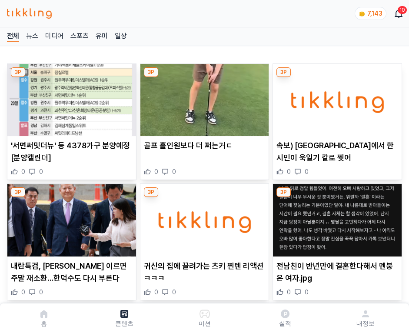
click at [336, 97] on img at bounding box center [337, 100] width 129 height 72
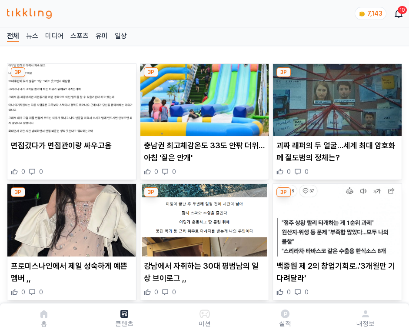
click at [336, 97] on img at bounding box center [337, 100] width 129 height 72
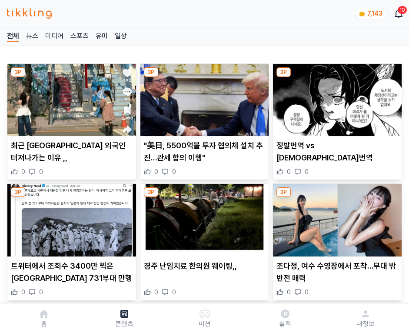
click img
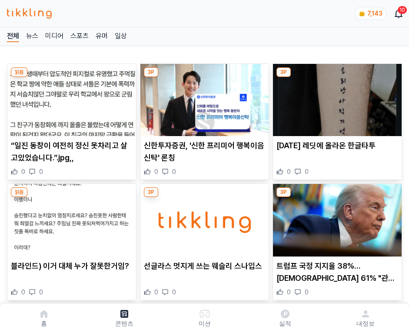
click at [336, 97] on img at bounding box center [337, 100] width 129 height 72
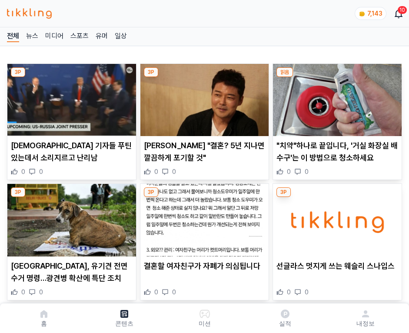
click at [336, 97] on img at bounding box center [337, 100] width 129 height 72
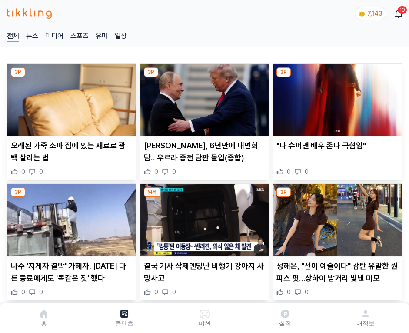
click at [336, 97] on img at bounding box center [337, 100] width 129 height 72
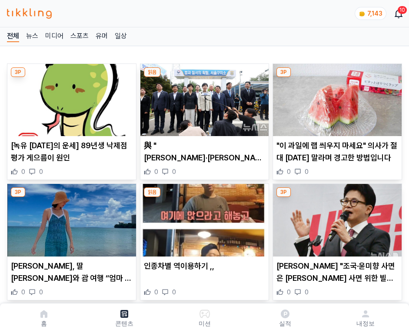
click at [336, 97] on img at bounding box center [337, 100] width 129 height 72
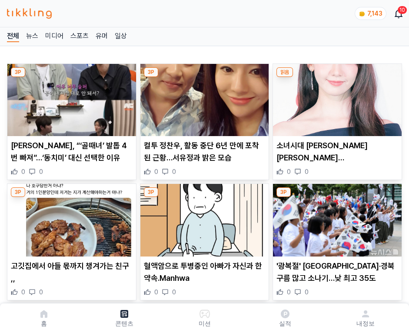
click at [336, 97] on img at bounding box center [337, 100] width 129 height 72
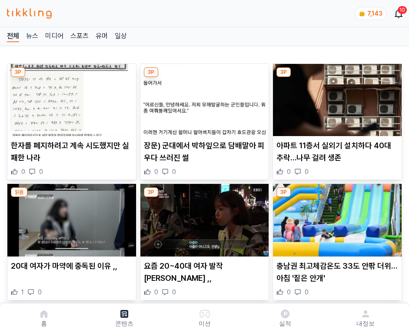
click at [336, 97] on img at bounding box center [337, 100] width 129 height 72
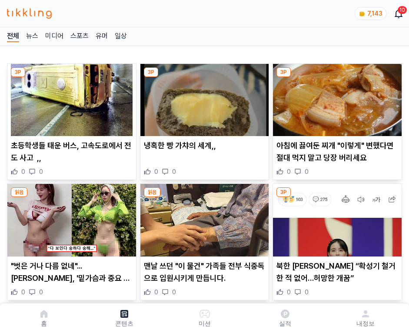
click at [336, 97] on img at bounding box center [337, 100] width 129 height 72
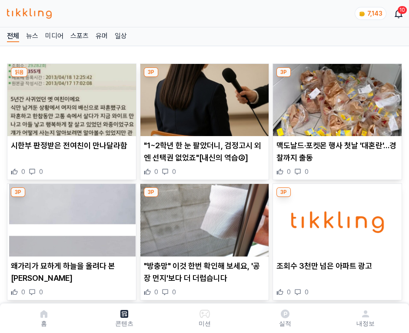
click at [336, 97] on img at bounding box center [337, 100] width 129 height 72
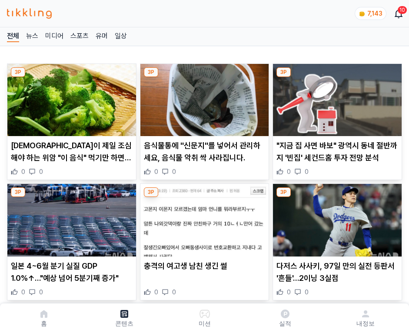
click at [336, 97] on img at bounding box center [337, 100] width 129 height 72
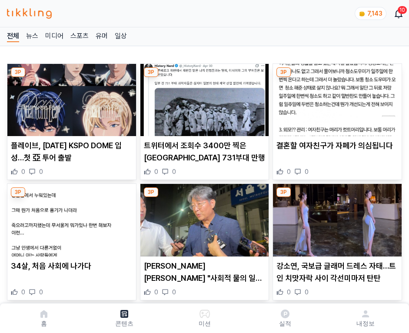
click at [336, 97] on img at bounding box center [337, 100] width 129 height 72
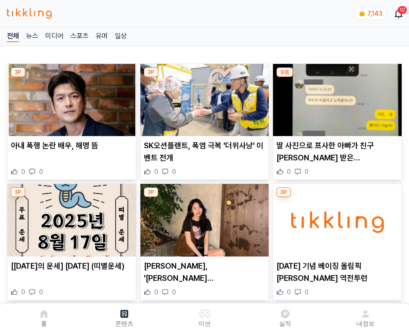
click at [336, 97] on img at bounding box center [337, 100] width 129 height 72
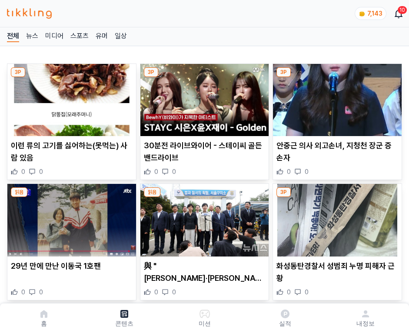
click at [336, 97] on img at bounding box center [337, 100] width 129 height 72
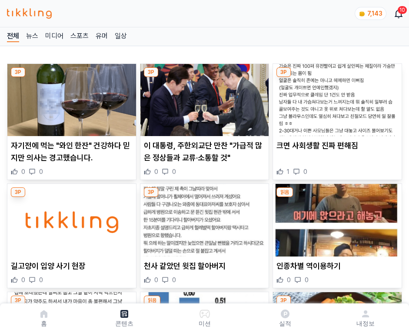
click at [336, 97] on img at bounding box center [337, 100] width 129 height 72
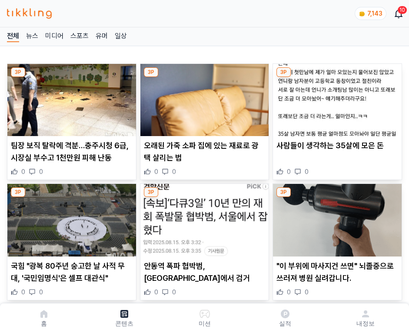
click at [336, 97] on img at bounding box center [337, 100] width 129 height 72
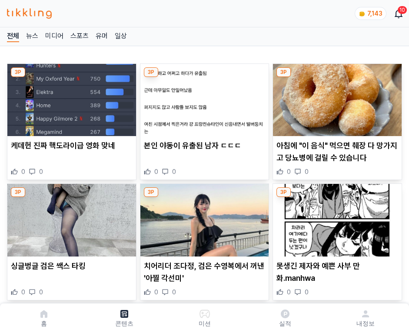
click at [336, 97] on img at bounding box center [337, 100] width 129 height 72
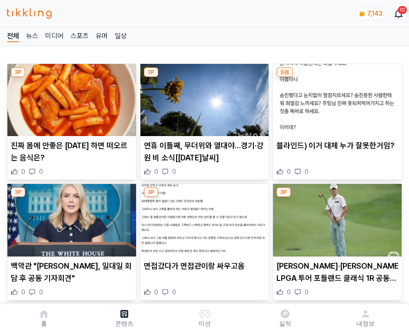
click at [336, 97] on img at bounding box center [337, 100] width 129 height 72
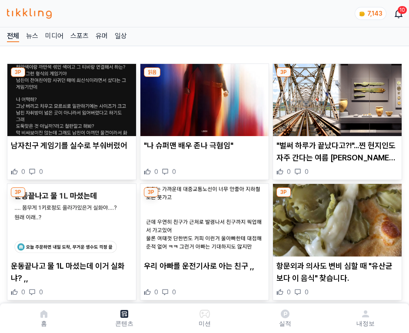
click at [336, 97] on img at bounding box center [337, 100] width 129 height 72
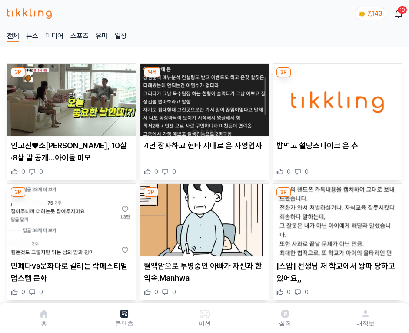
click at [336, 97] on img at bounding box center [337, 100] width 129 height 72
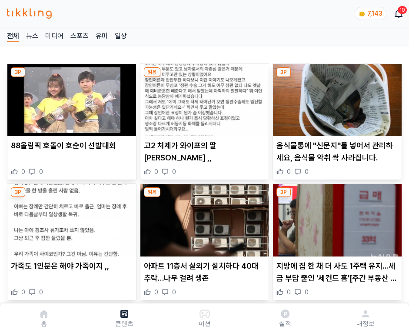
click at [336, 97] on img at bounding box center [337, 100] width 129 height 72
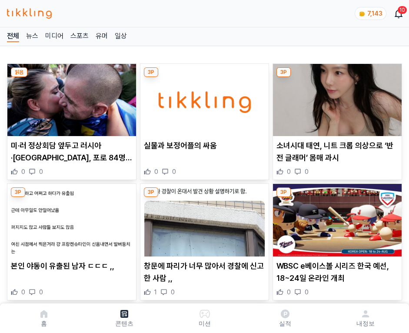
click at [336, 97] on img at bounding box center [337, 100] width 129 height 72
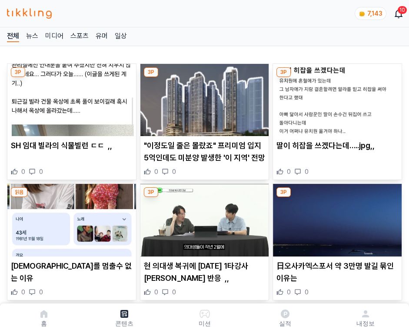
click at [336, 97] on img at bounding box center [337, 100] width 129 height 72
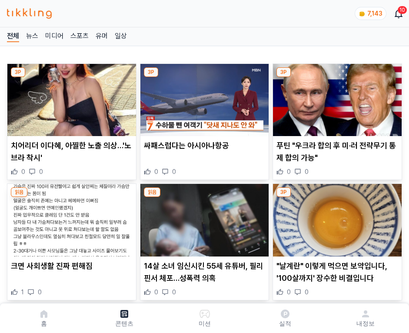
click at [336, 97] on img at bounding box center [337, 100] width 129 height 72
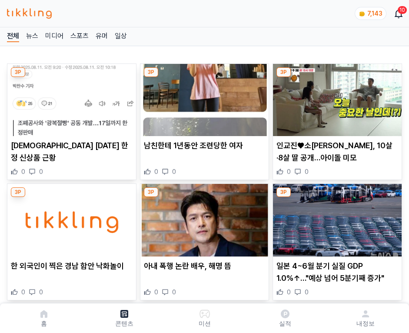
click at [336, 97] on img at bounding box center [337, 100] width 129 height 72
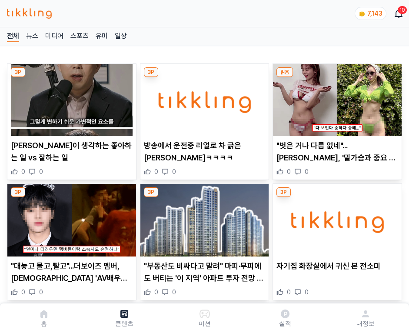
click at [336, 97] on img at bounding box center [337, 100] width 129 height 72
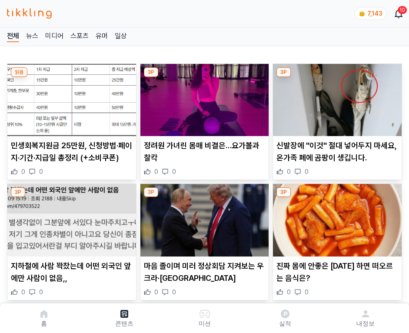
click at [336, 97] on img at bounding box center [337, 100] width 129 height 72
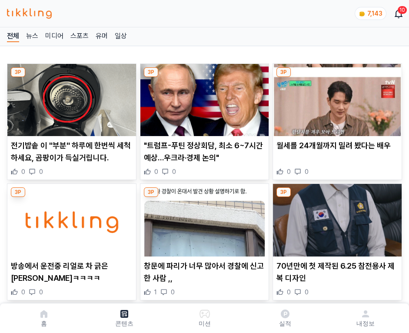
click at [336, 97] on img at bounding box center [337, 100] width 129 height 72
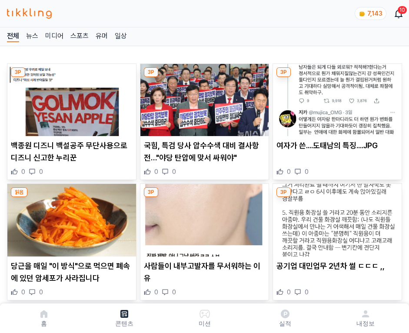
click at [336, 97] on img at bounding box center [337, 100] width 129 height 72
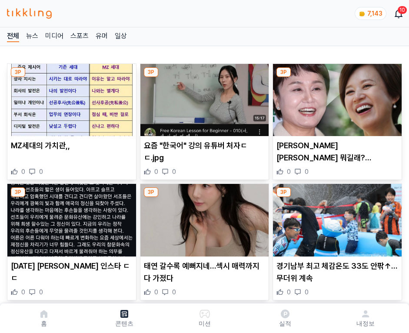
click at [336, 97] on img at bounding box center [337, 100] width 129 height 72
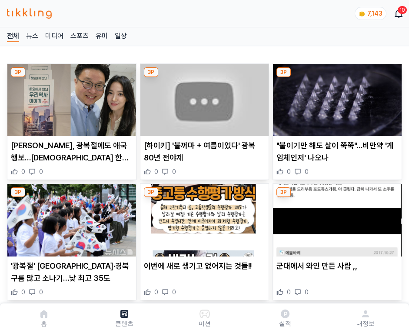
click at [336, 97] on img at bounding box center [337, 100] width 129 height 72
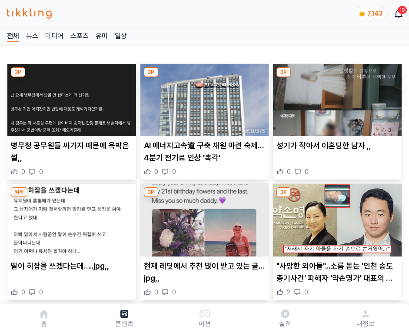
click at [336, 97] on img at bounding box center [337, 100] width 129 height 72
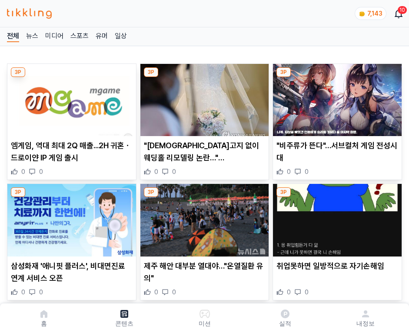
click at [336, 97] on img at bounding box center [337, 100] width 129 height 72
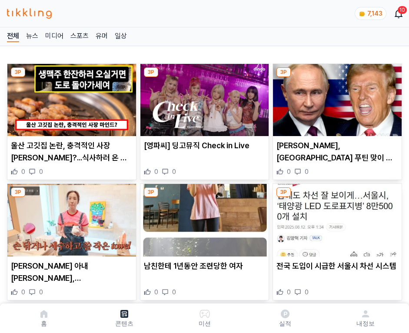
click at [336, 97] on img at bounding box center [337, 100] width 129 height 72
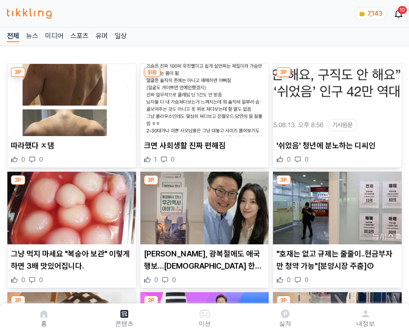
click at [336, 97] on img at bounding box center [337, 100] width 129 height 72
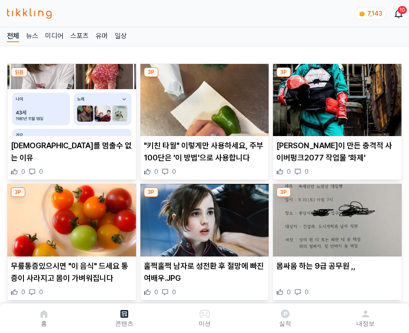
click at [336, 97] on img at bounding box center [337, 100] width 129 height 72
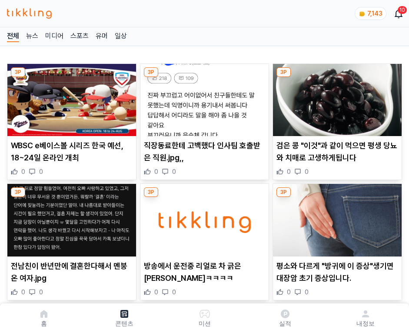
click at [336, 97] on img at bounding box center [337, 100] width 129 height 72
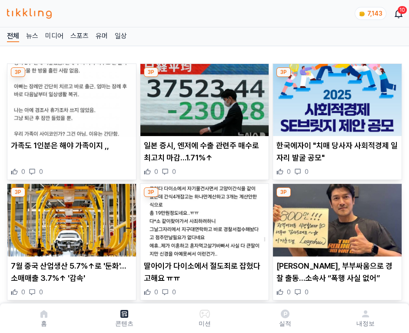
click at [336, 97] on img at bounding box center [337, 100] width 129 height 72
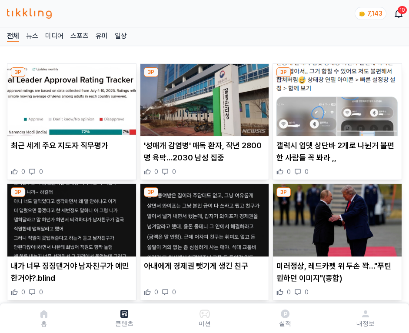
click at [336, 97] on img at bounding box center [337, 100] width 129 height 72
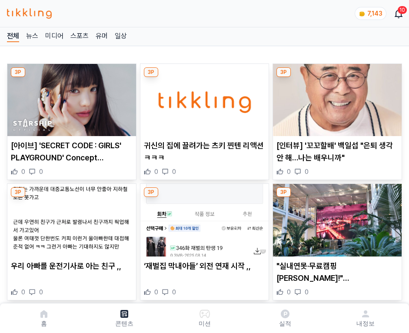
click at [336, 97] on img at bounding box center [337, 100] width 129 height 72
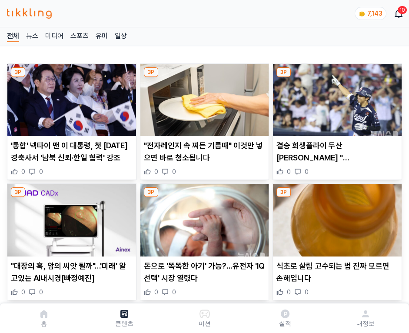
click at [336, 97] on img at bounding box center [337, 100] width 129 height 72
